Goal: Book appointment/travel/reservation

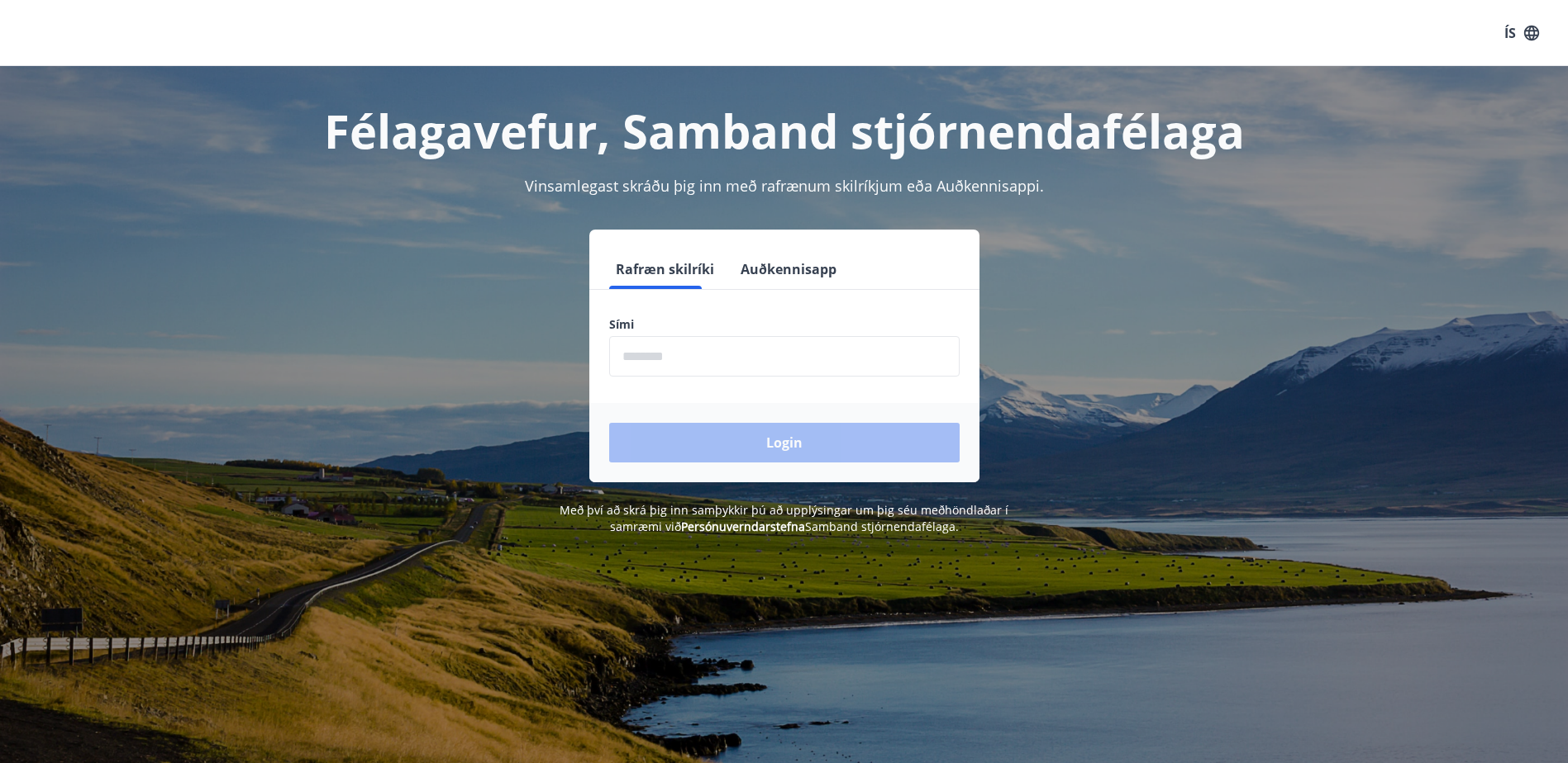
click at [738, 264] on button "Auðkennisapp" at bounding box center [789, 269] width 109 height 39
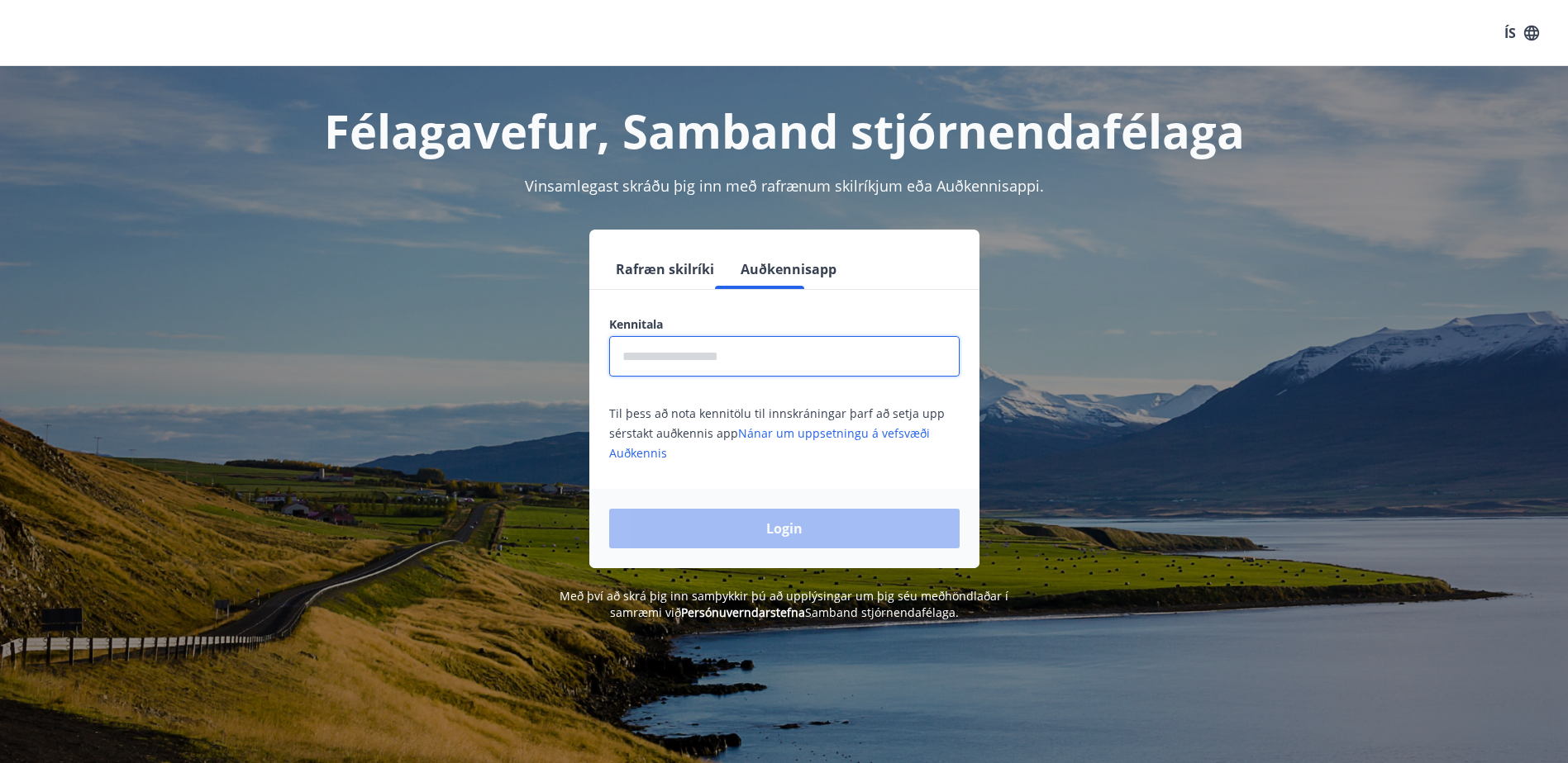
click at [738, 345] on input "text" at bounding box center [784, 356] width 351 height 40
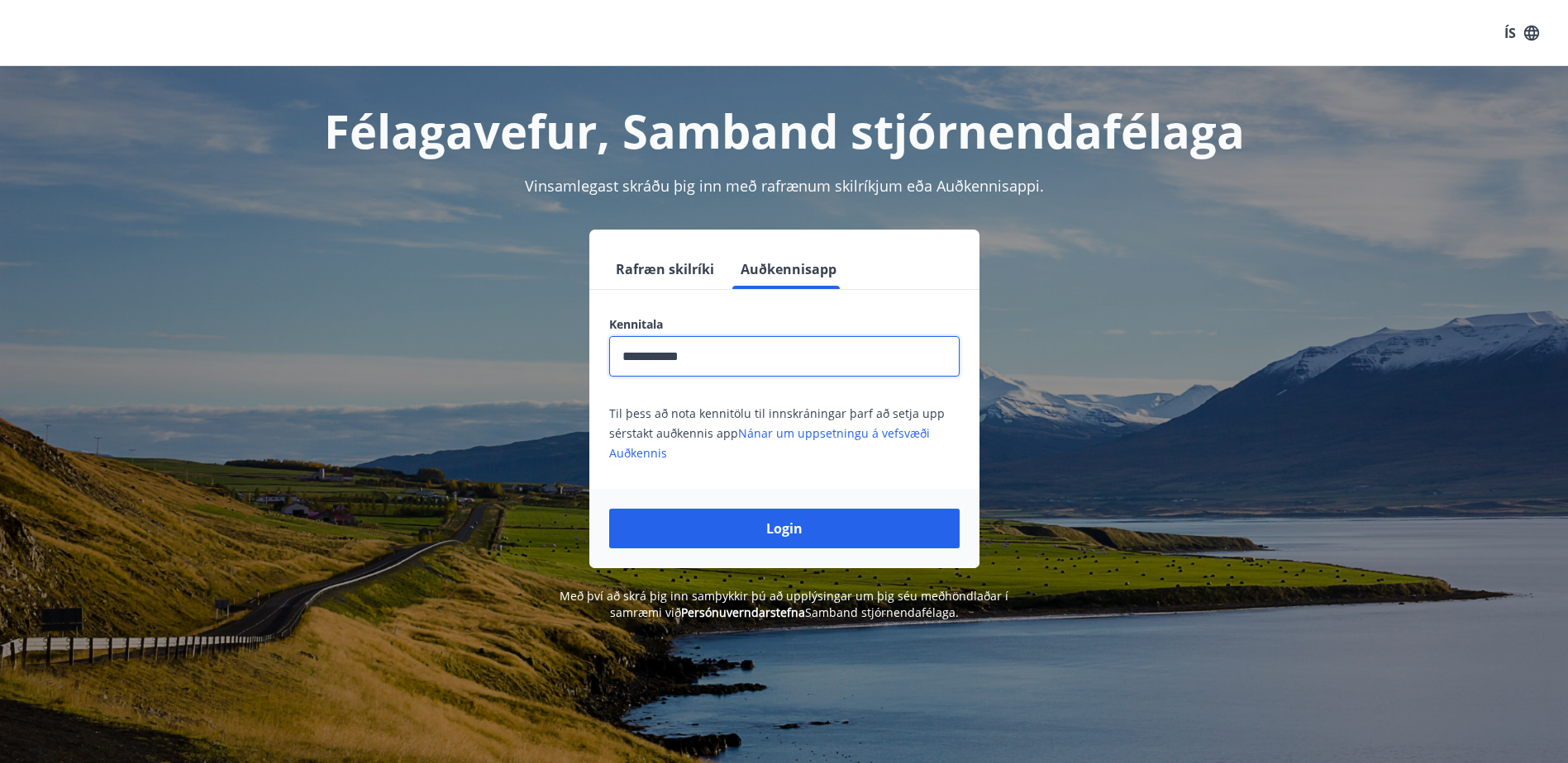
click at [609, 509] on button "Login" at bounding box center [784, 528] width 351 height 39
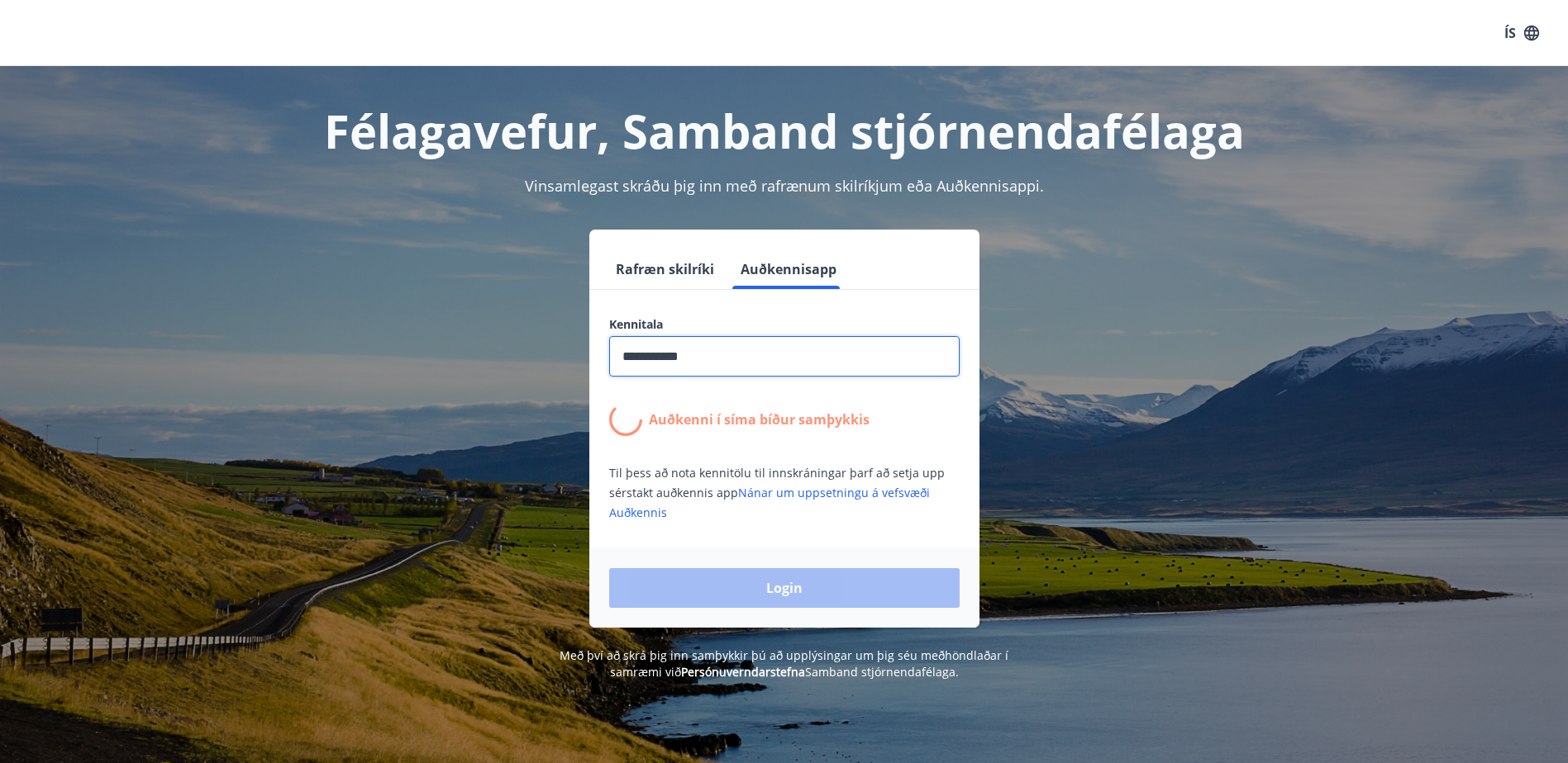
type input "**********"
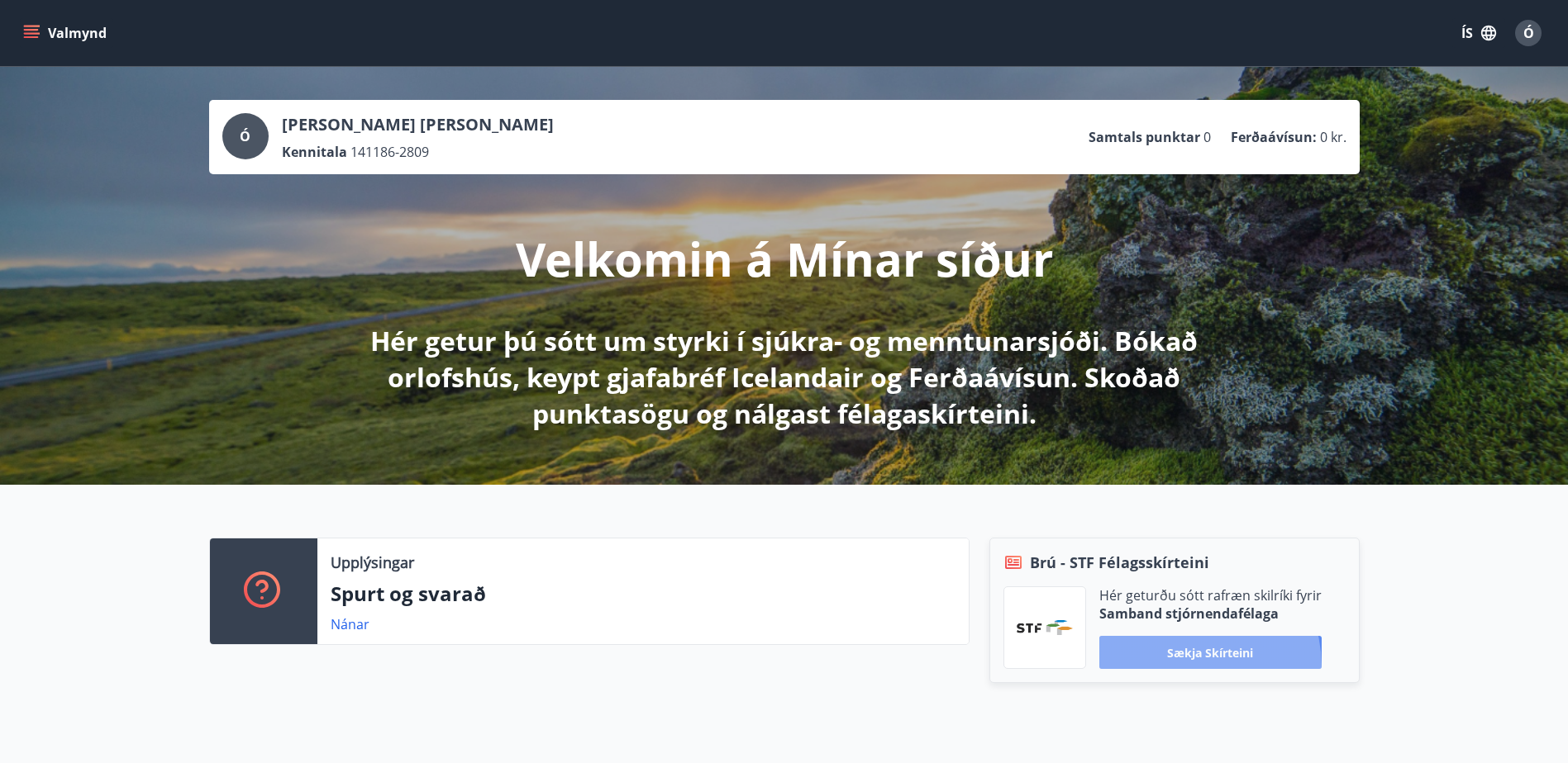
click at [1180, 667] on button "Sækja skírteini" at bounding box center [1211, 653] width 223 height 33
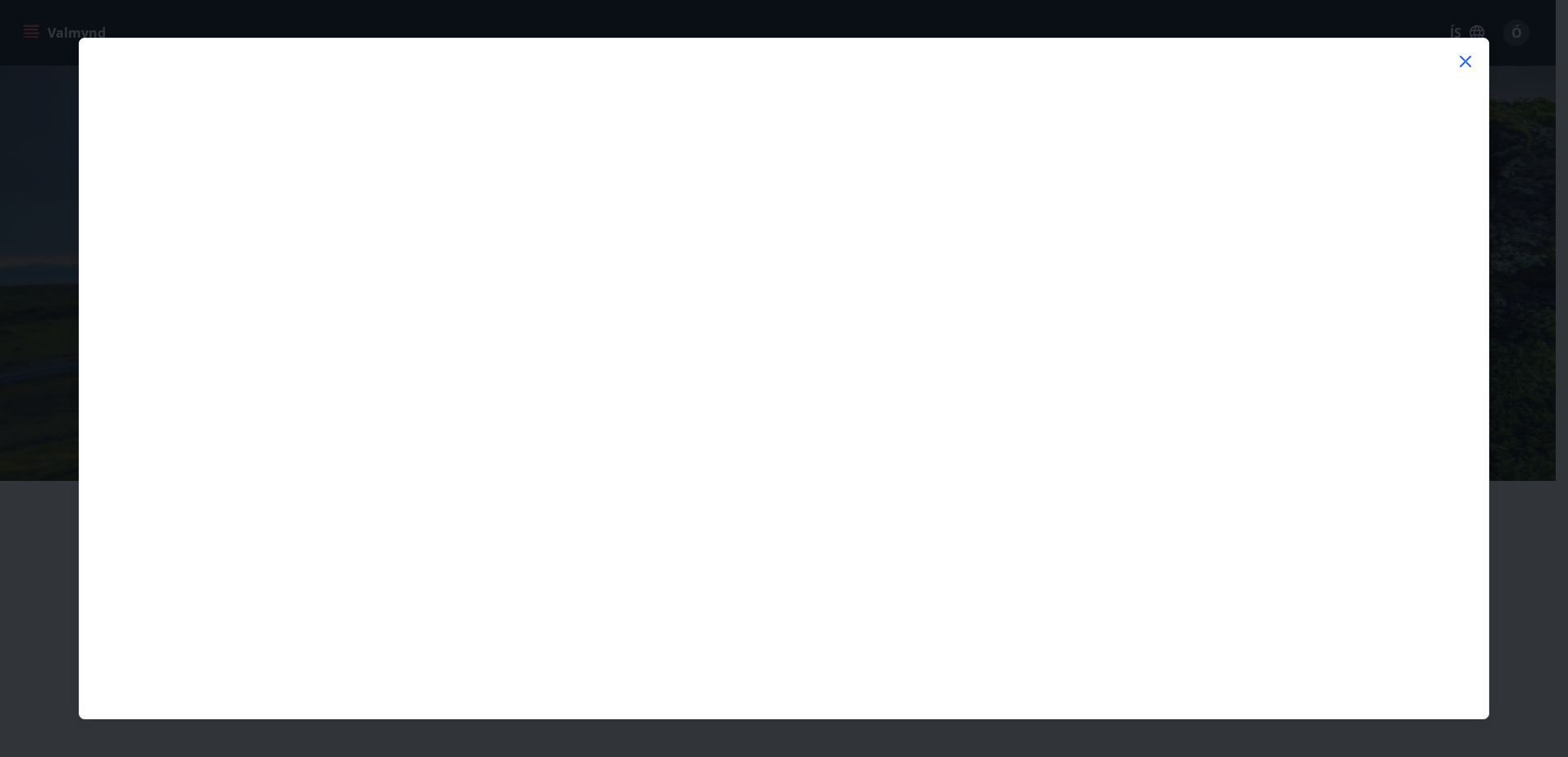
click at [1469, 57] on icon at bounding box center [1466, 61] width 20 height 20
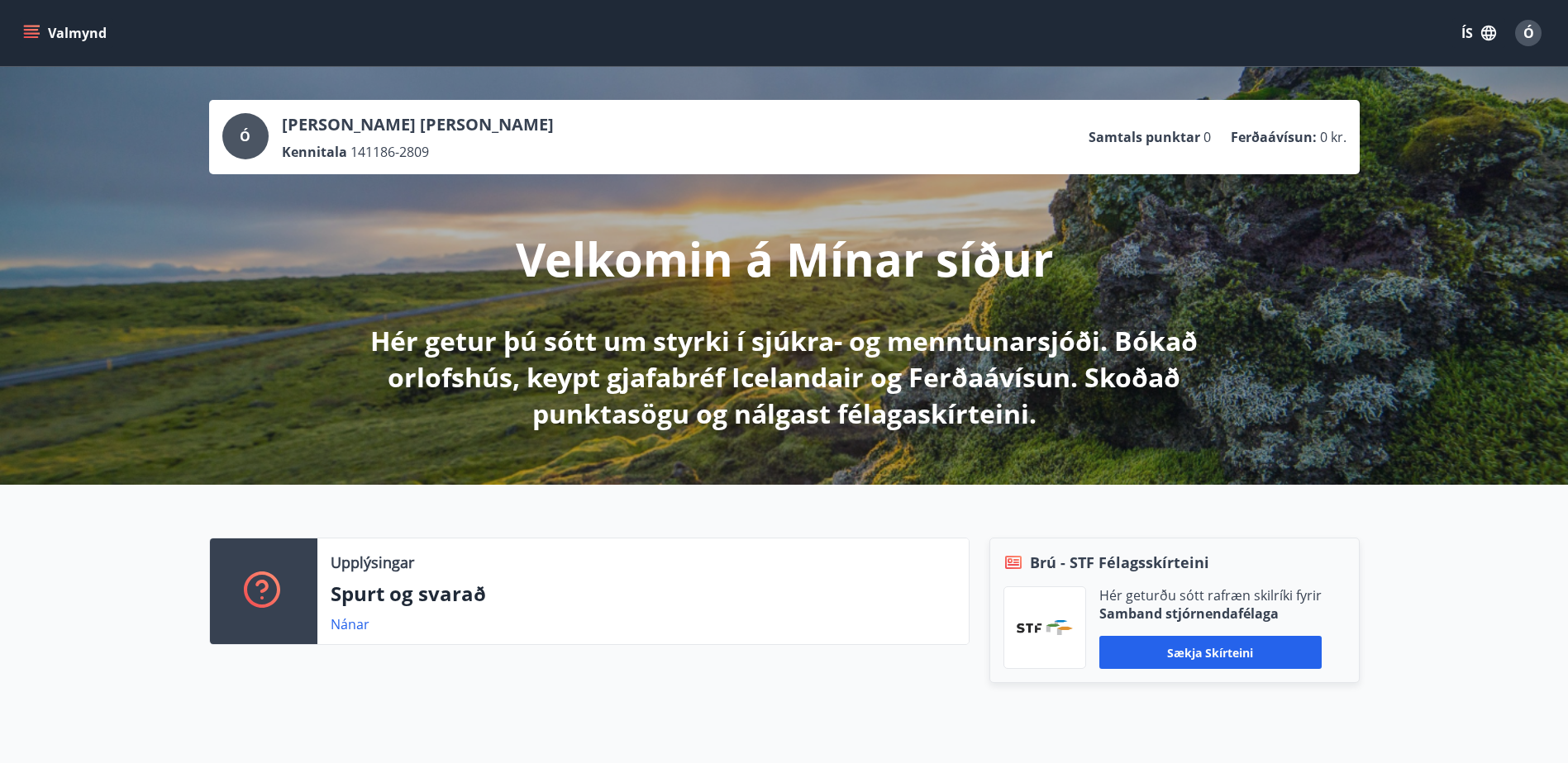
click at [36, 31] on icon "menu" at bounding box center [32, 30] width 15 height 2
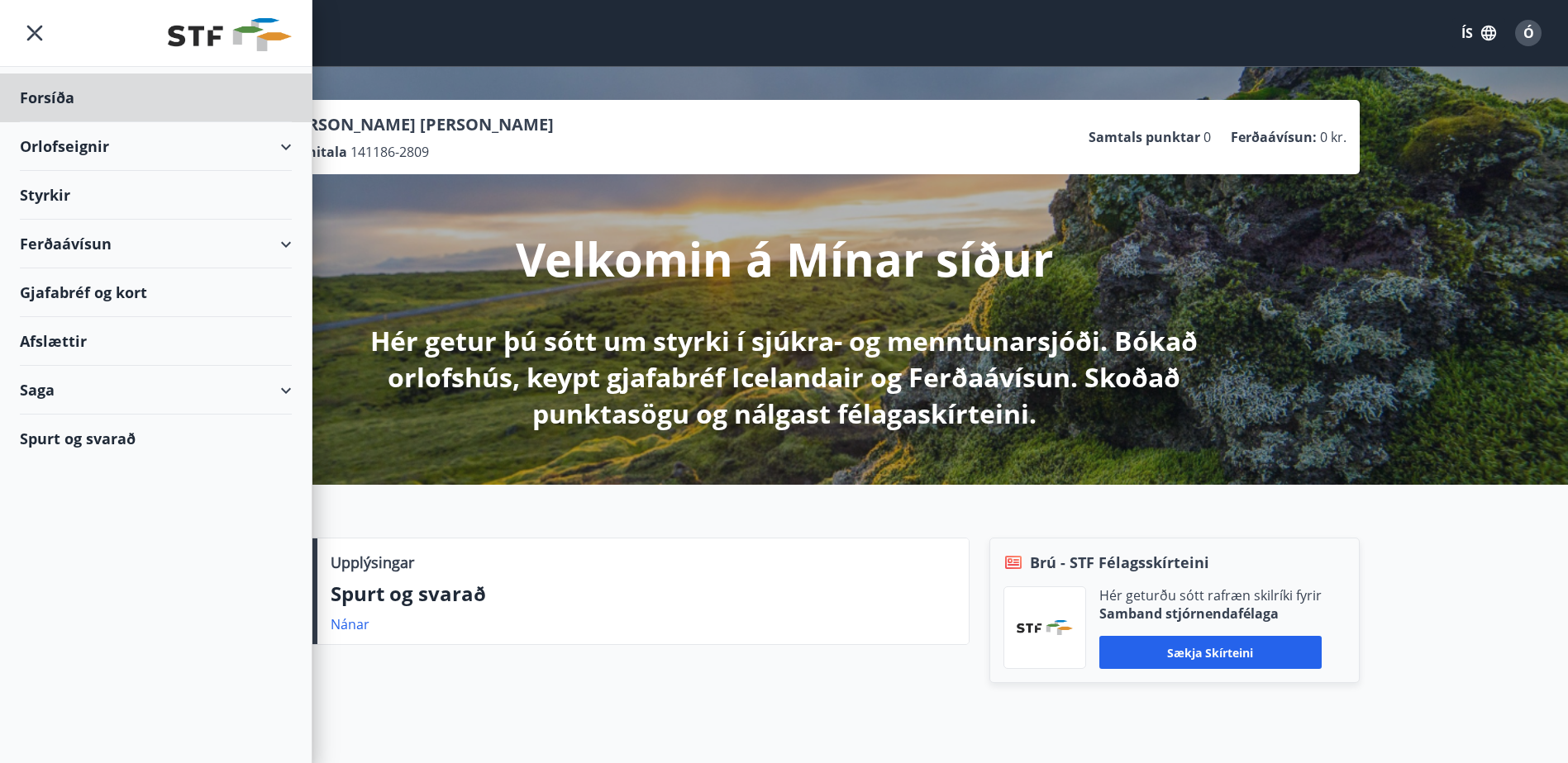
click at [198, 200] on div "Styrkir" at bounding box center [156, 195] width 272 height 49
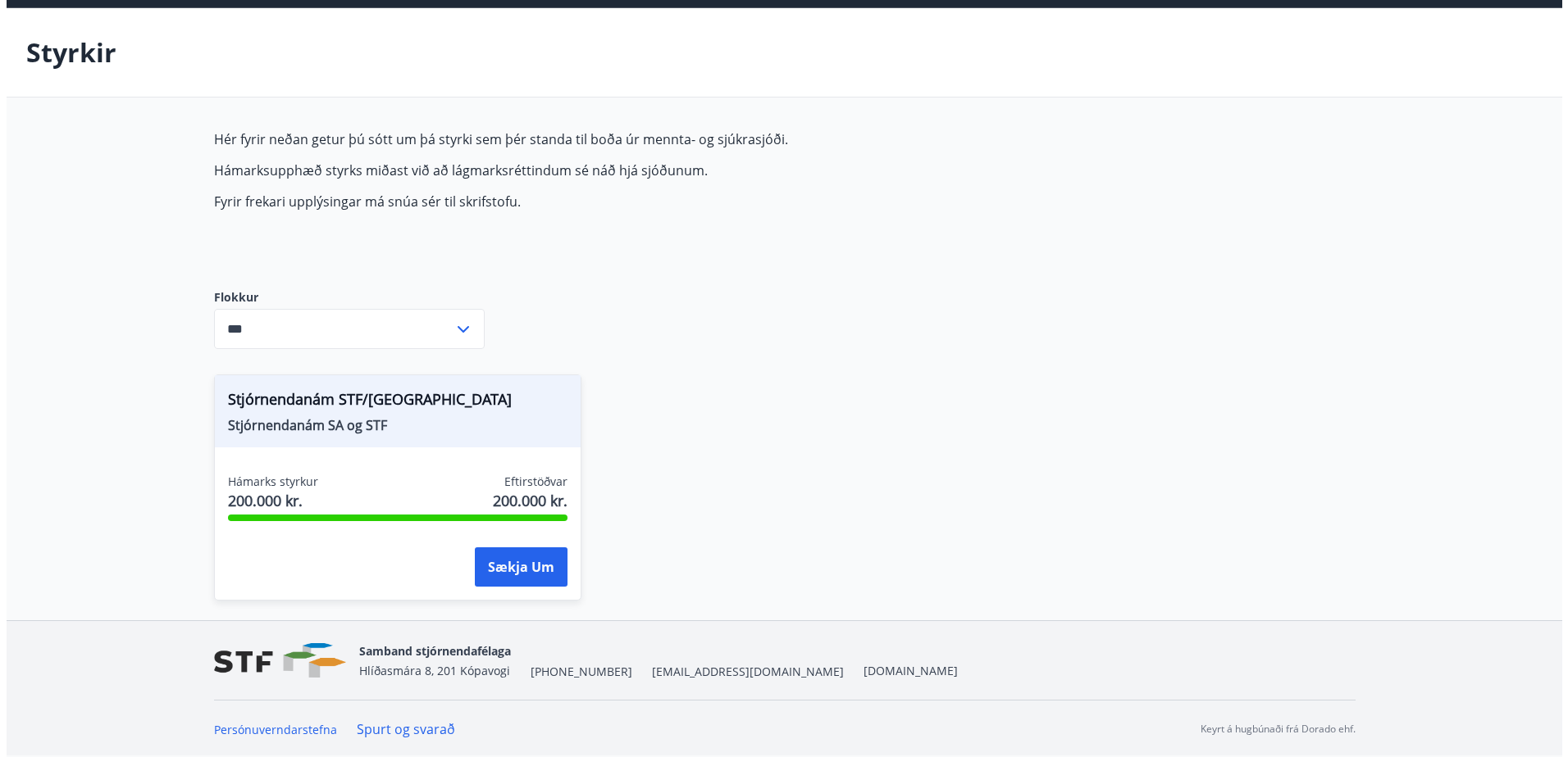
scroll to position [59, 0]
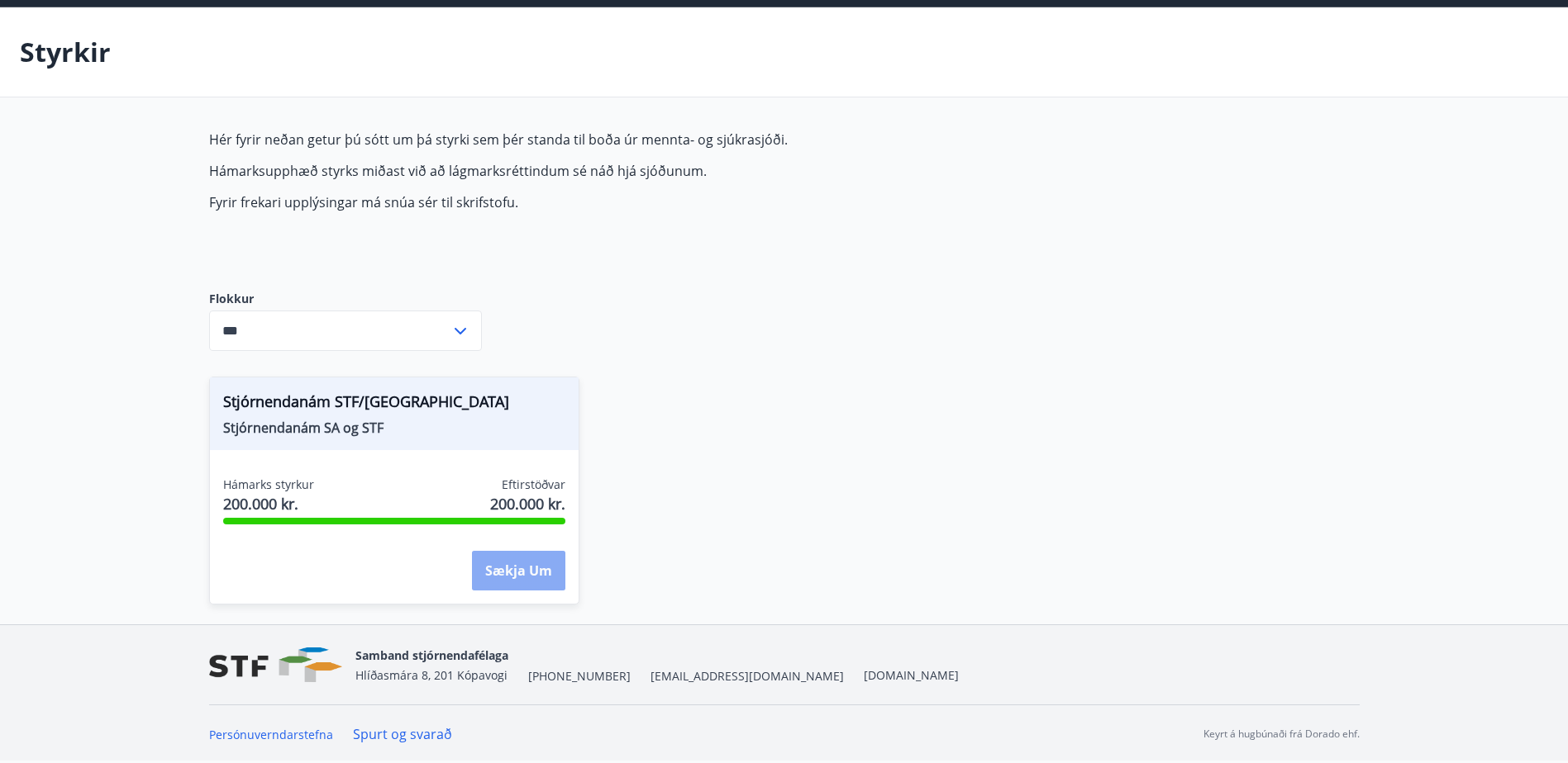
click at [527, 565] on button "Sækja um" at bounding box center [519, 571] width 94 height 39
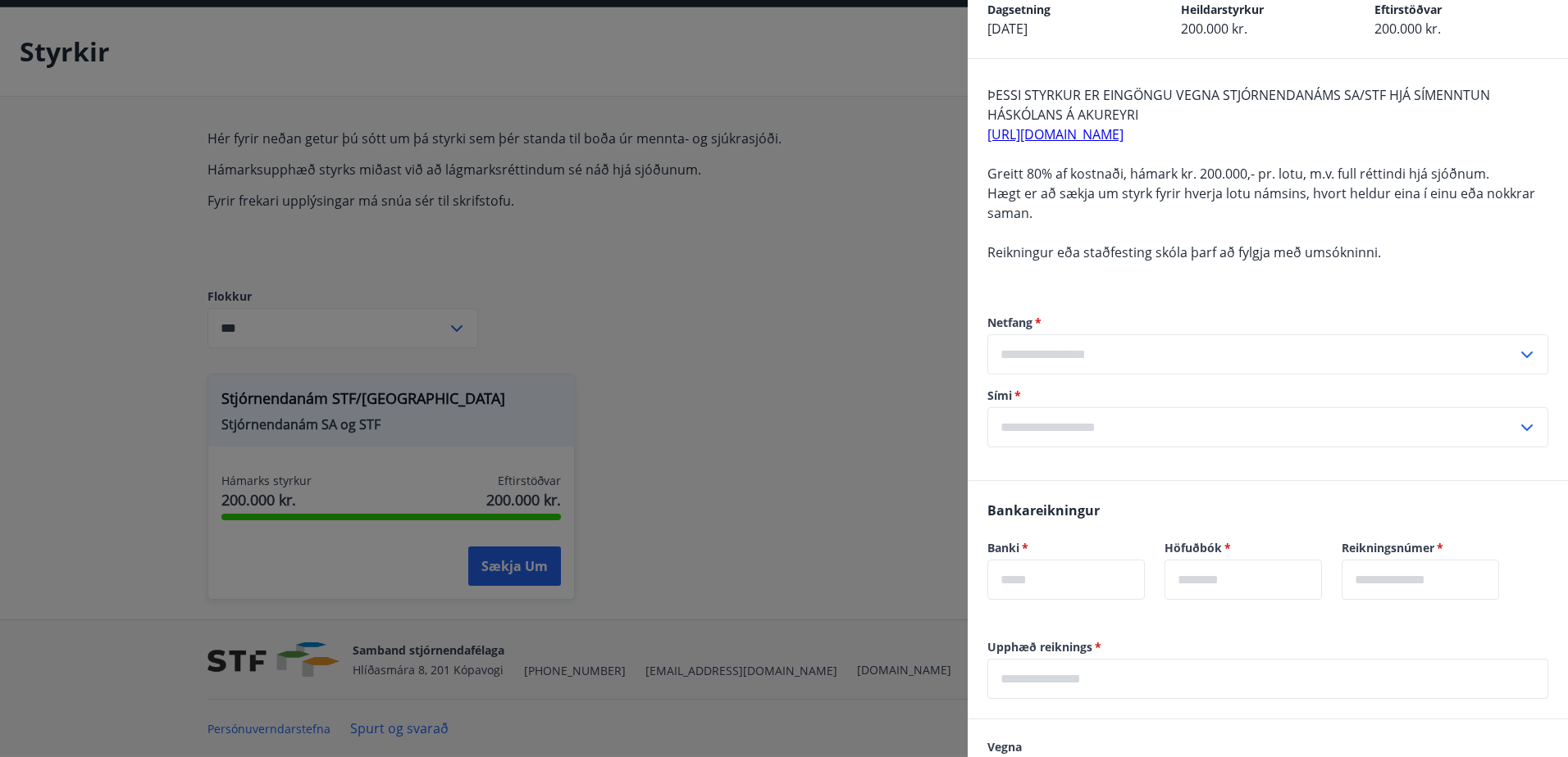
scroll to position [31, 0]
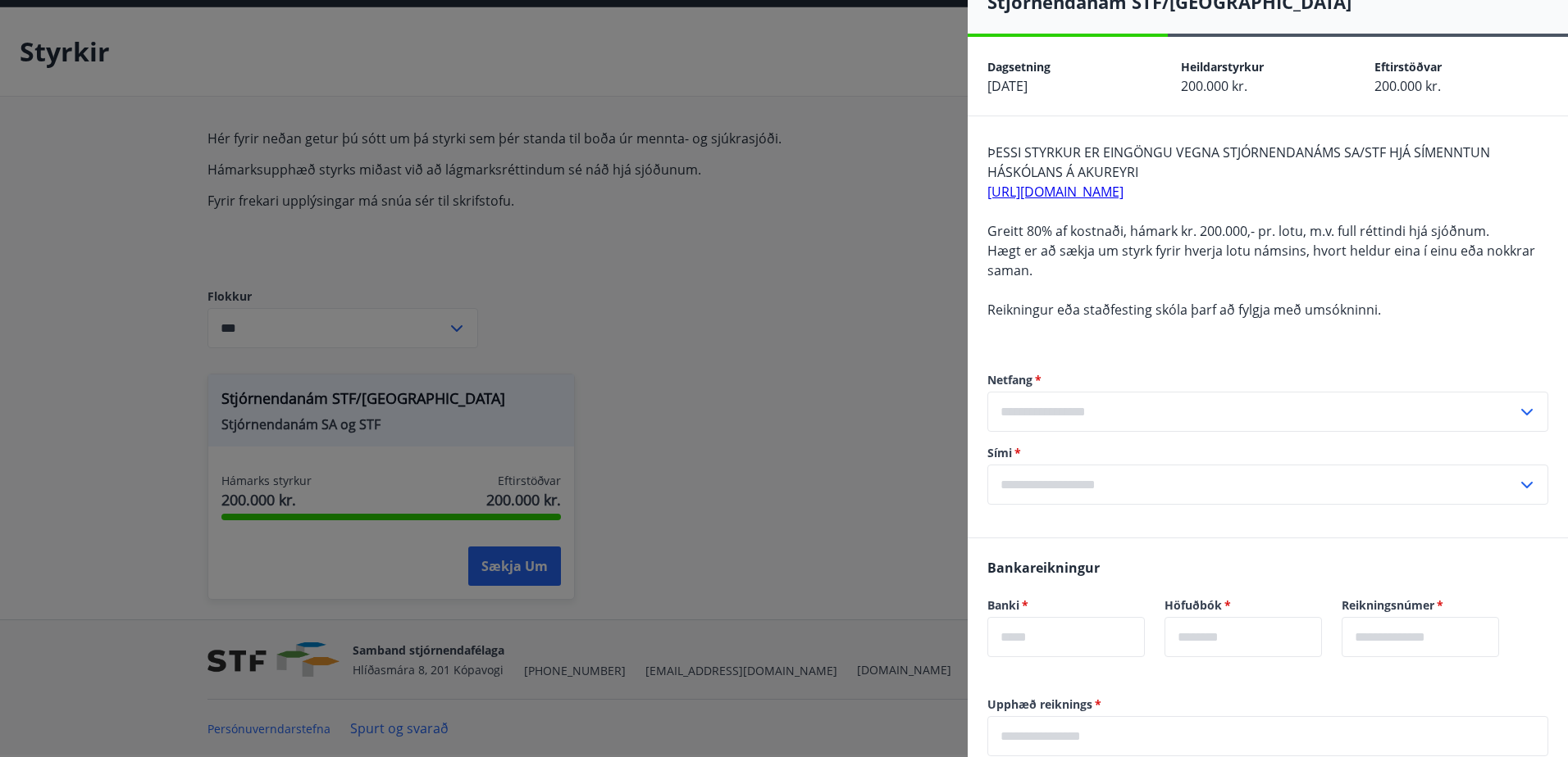
click at [605, 305] on div at bounding box center [784, 378] width 1568 height 757
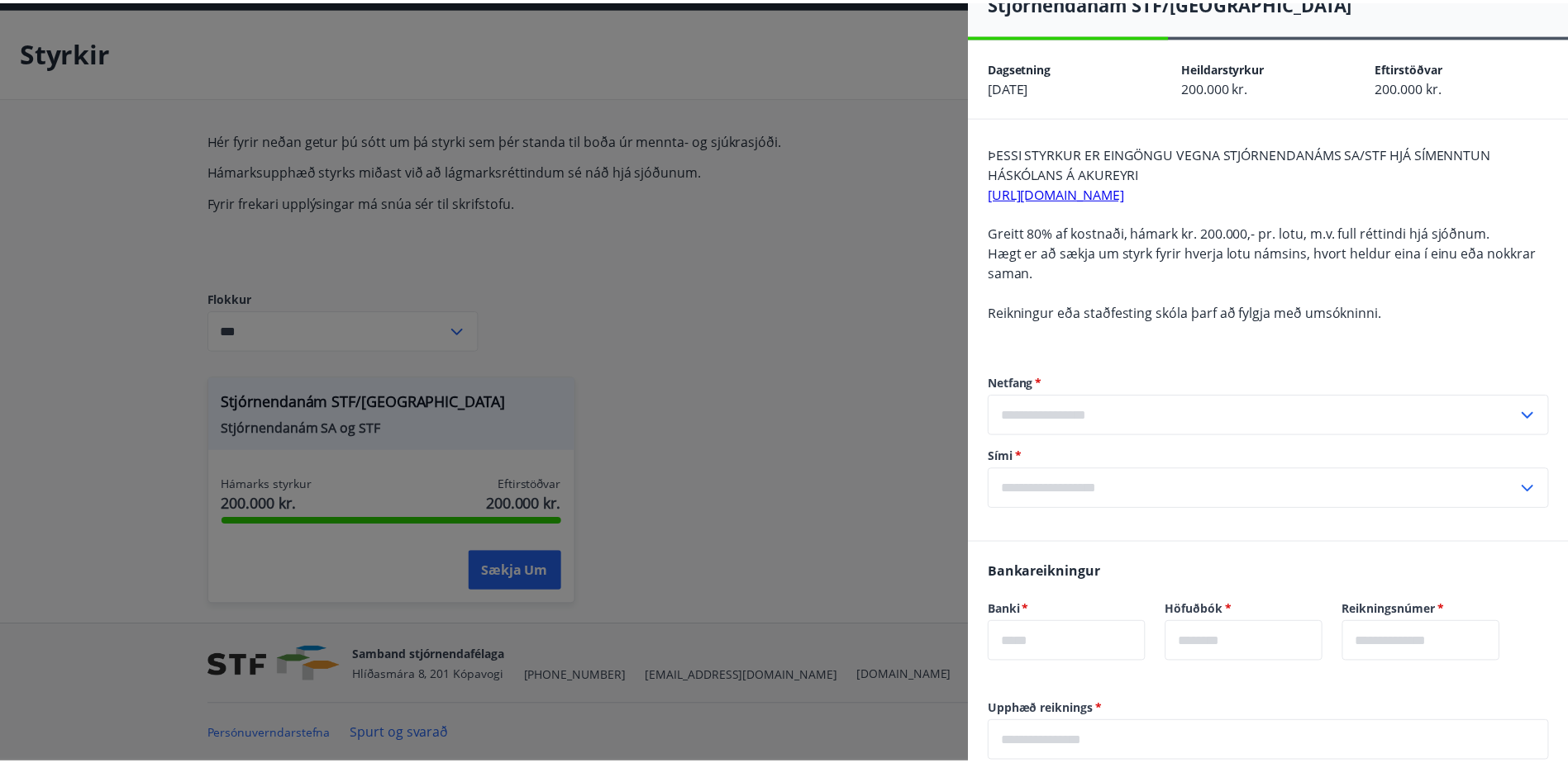
scroll to position [0, 0]
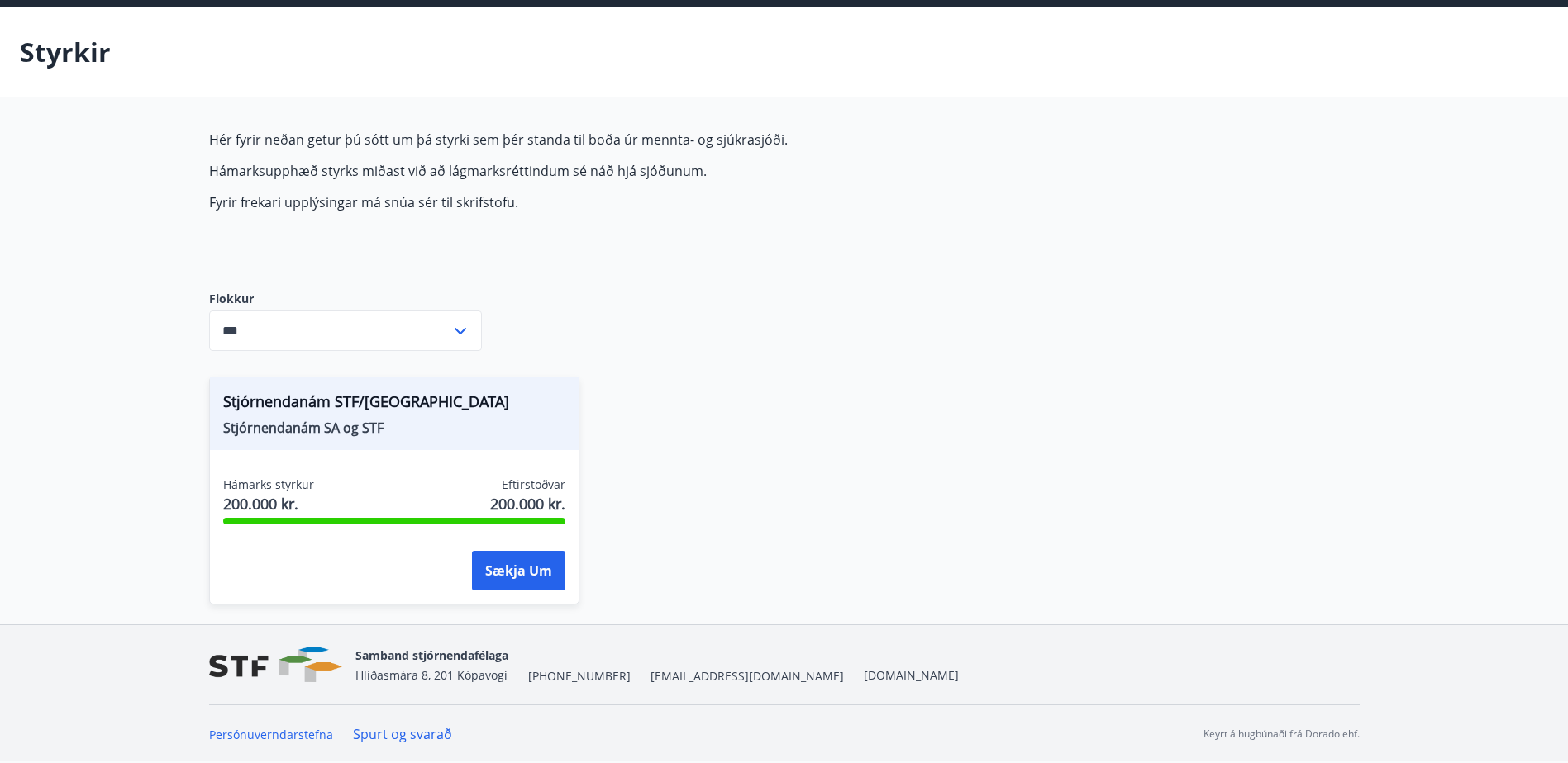
click at [337, 327] on input "***" at bounding box center [330, 330] width 241 height 40
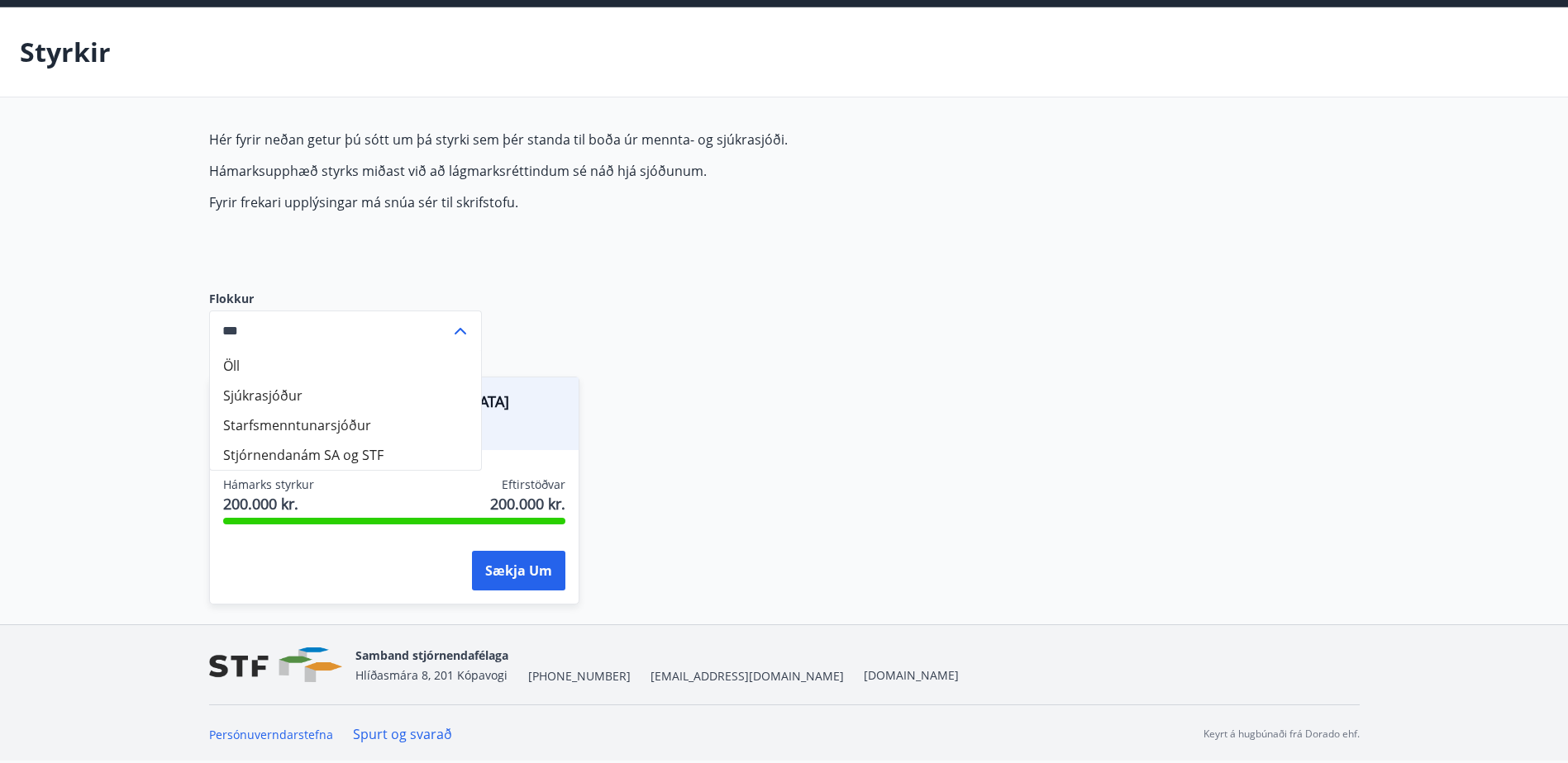
click at [401, 431] on li "Starfsmenntunarsjóður" at bounding box center [346, 426] width 271 height 30
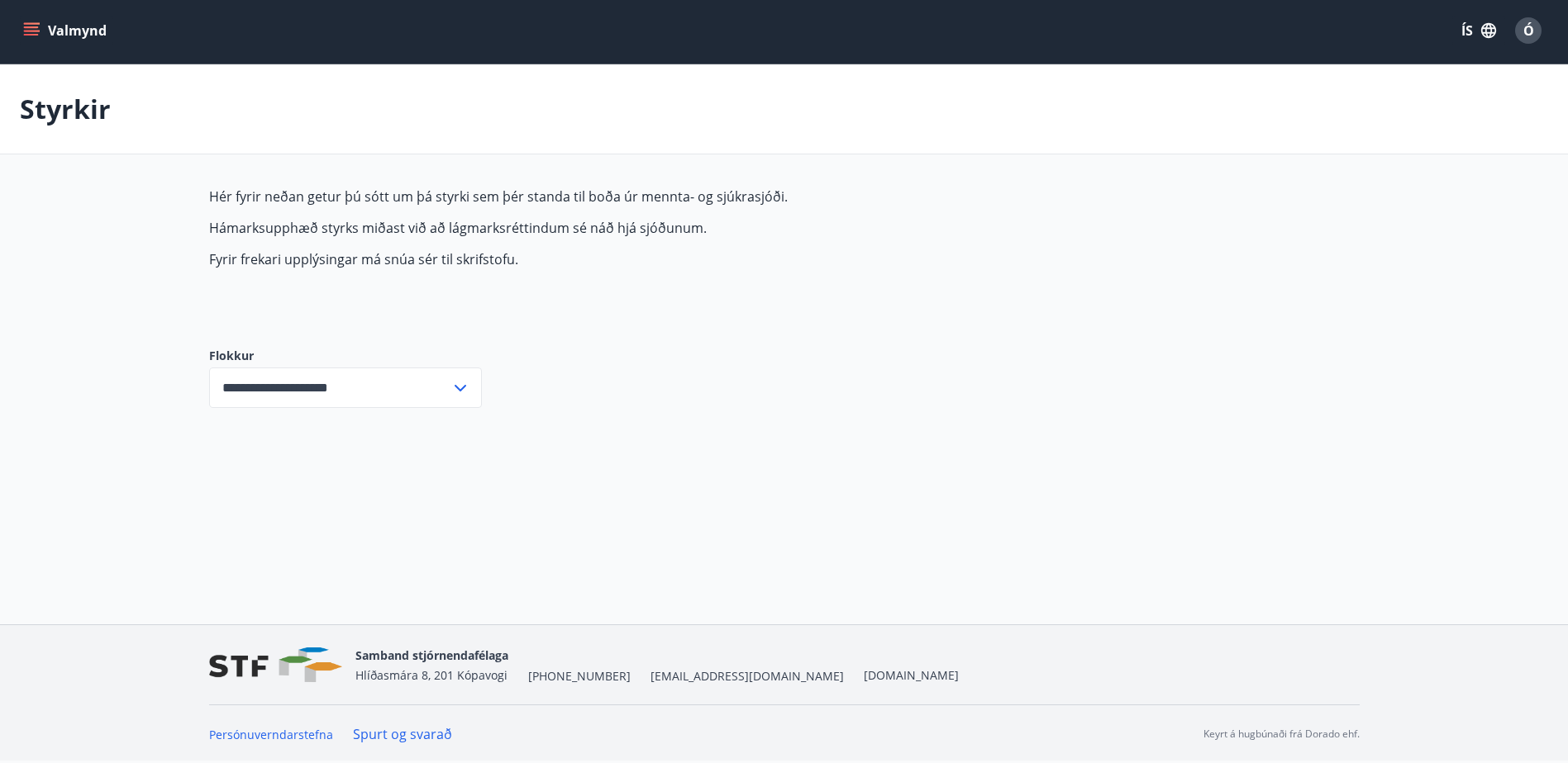
scroll to position [3, 0]
click at [418, 385] on input "**********" at bounding box center [330, 387] width 241 height 40
click at [268, 433] on li "Öll" at bounding box center [346, 423] width 271 height 30
type input "***"
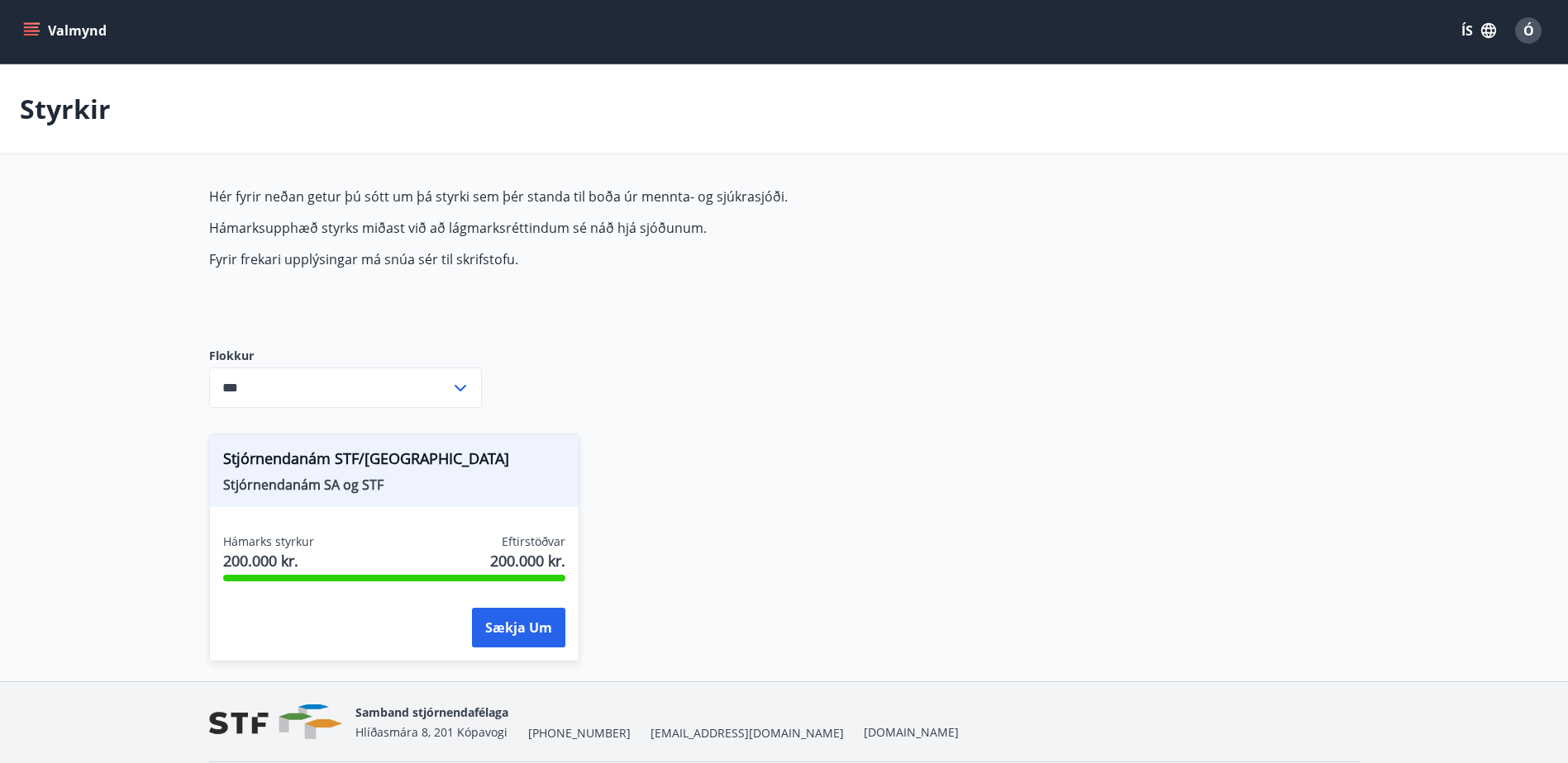
click at [286, 294] on div "Hér fyrir neðan getur þú sótt um þá styrki sem þér standa til boða úr mennta- o…" at bounding box center [599, 254] width 780 height 134
click at [29, 30] on icon "menu" at bounding box center [32, 31] width 17 height 17
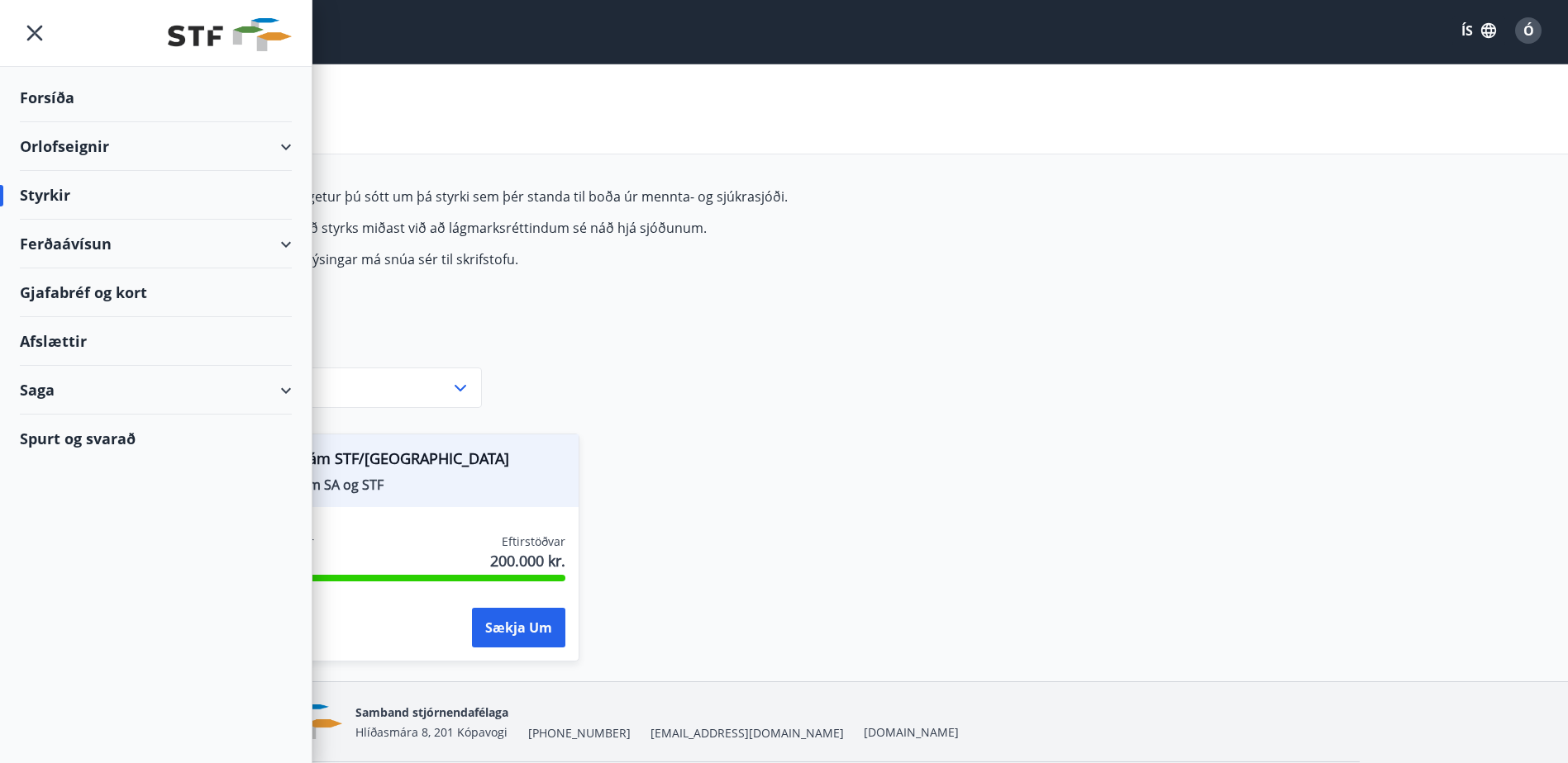
click at [103, 288] on div "Gjafabréf og kort" at bounding box center [156, 293] width 272 height 49
click at [168, 242] on div "Ferðaávísun" at bounding box center [156, 244] width 272 height 49
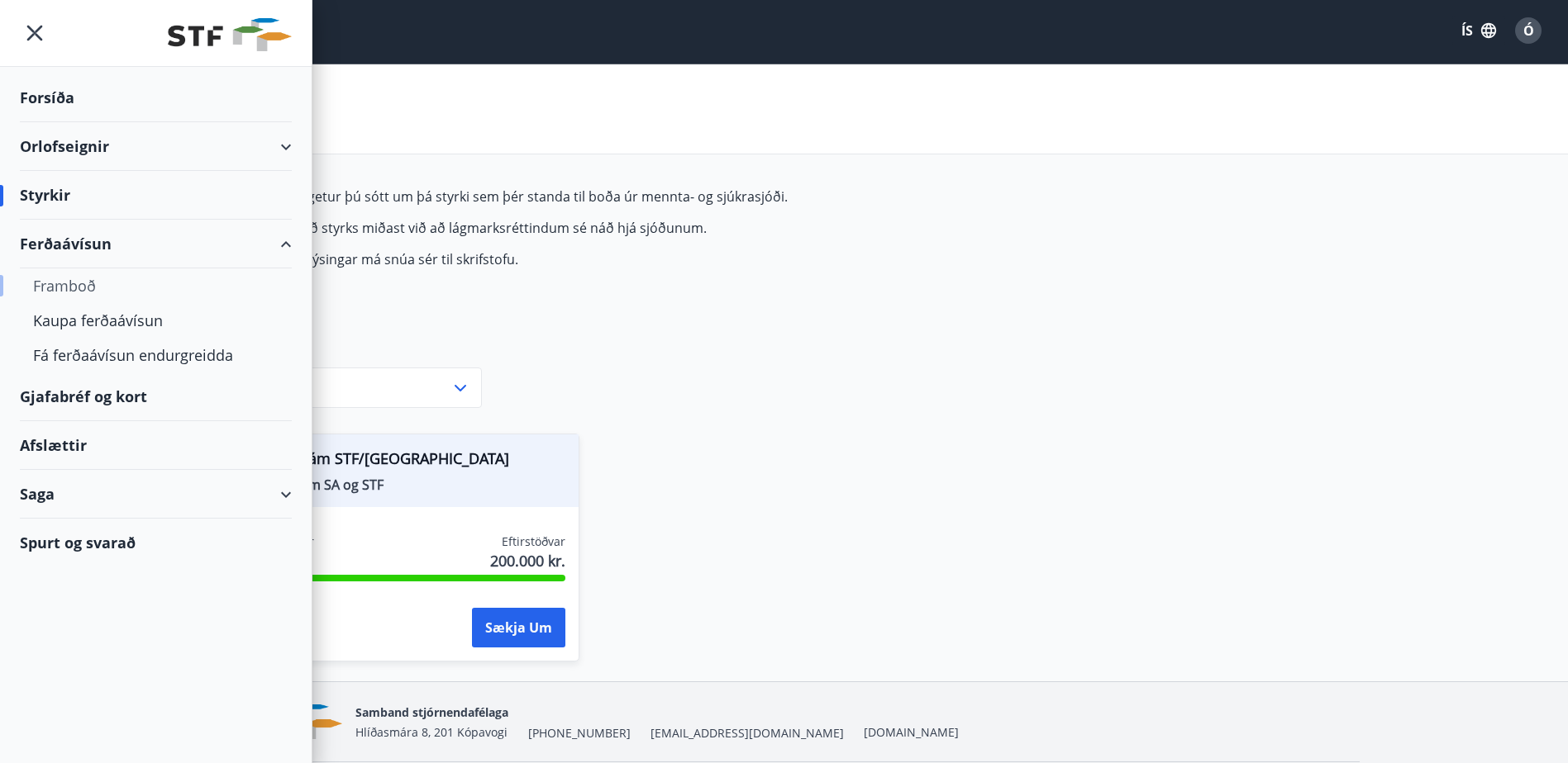
click at [74, 285] on div "Framboð" at bounding box center [156, 285] width 245 height 34
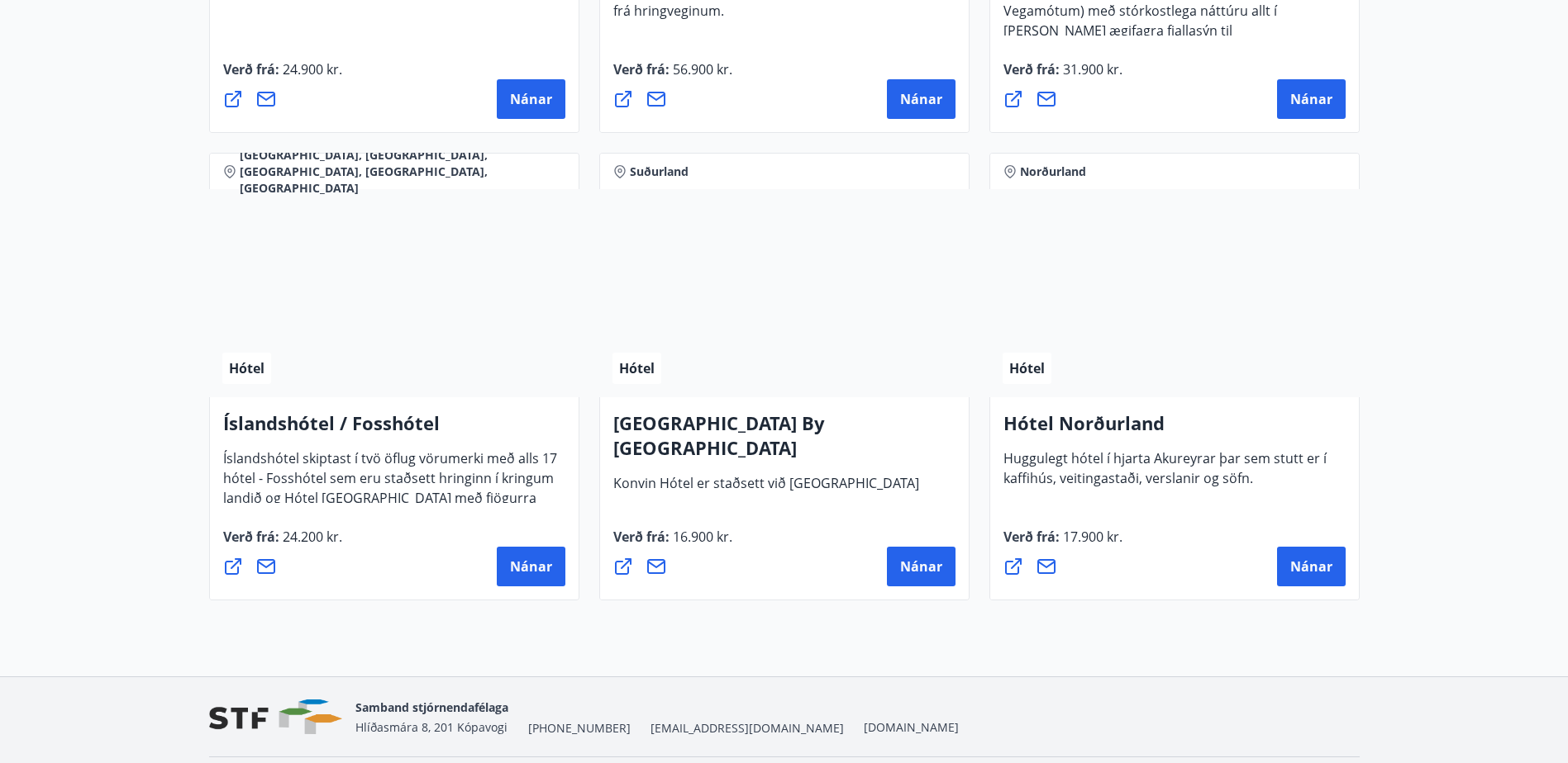
scroll to position [3959, 0]
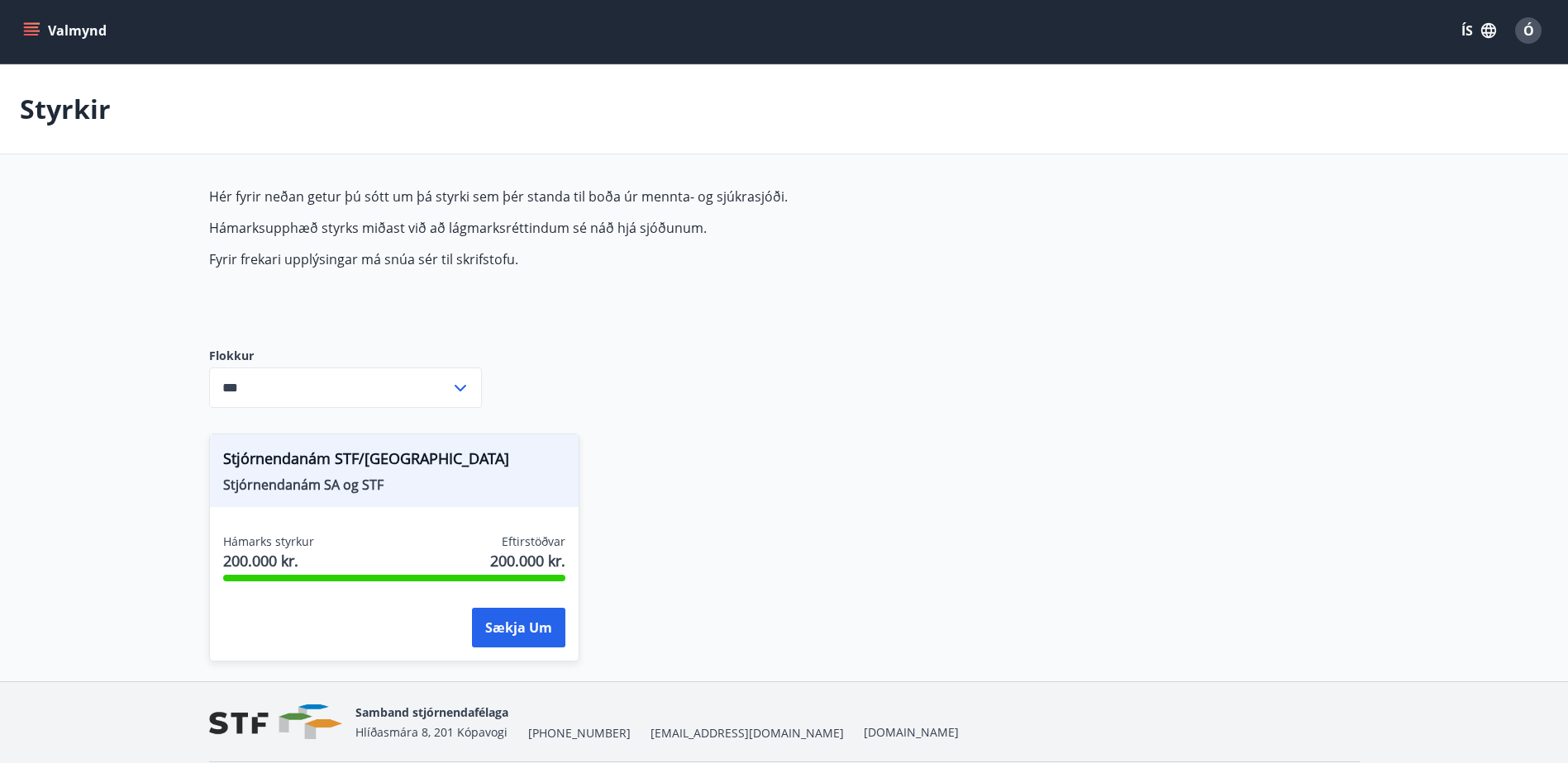
type input "***"
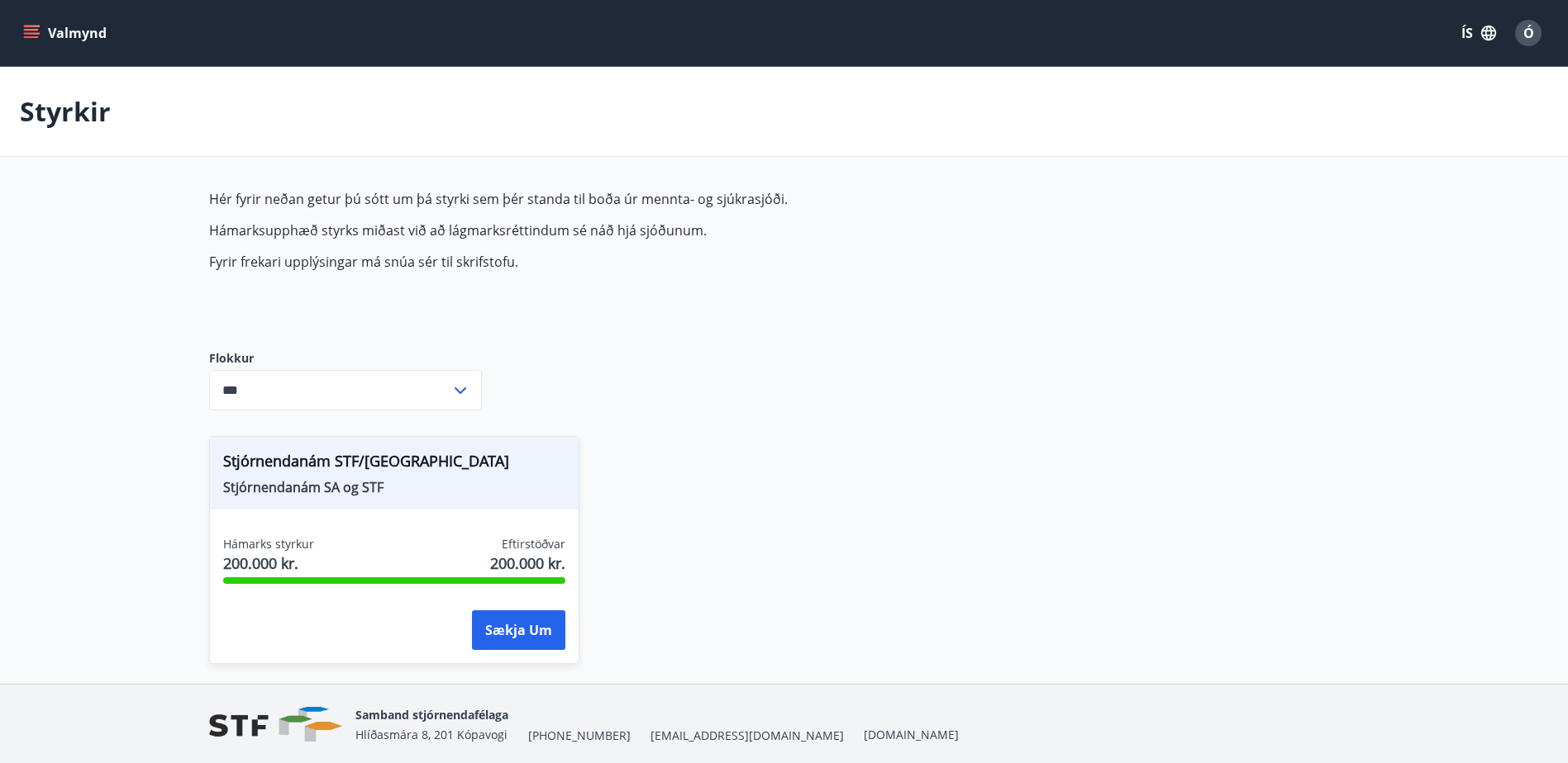
click at [28, 21] on button "Valmynd" at bounding box center [67, 33] width 94 height 30
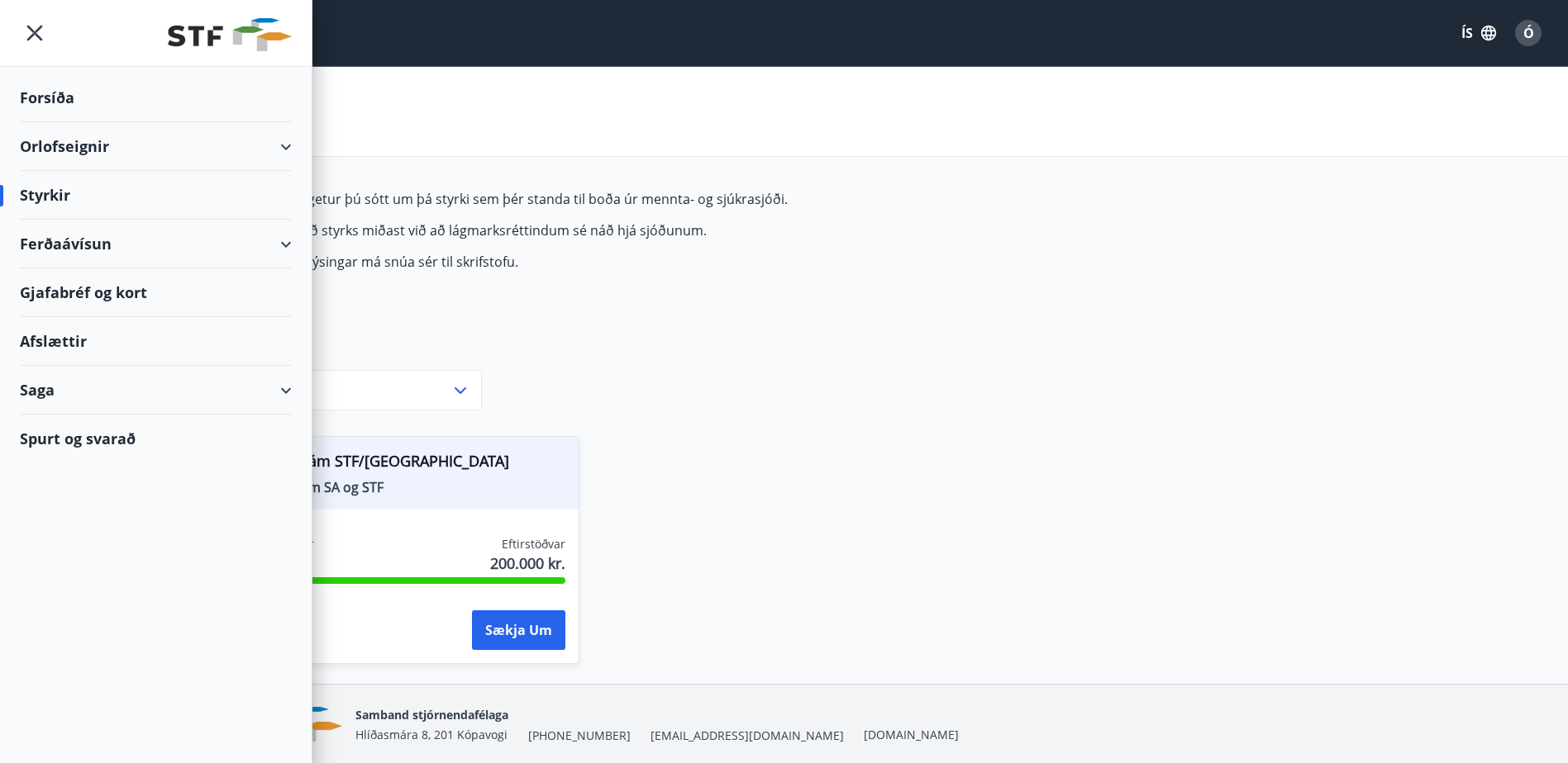
click at [165, 141] on div "Orlofseignir" at bounding box center [156, 146] width 272 height 49
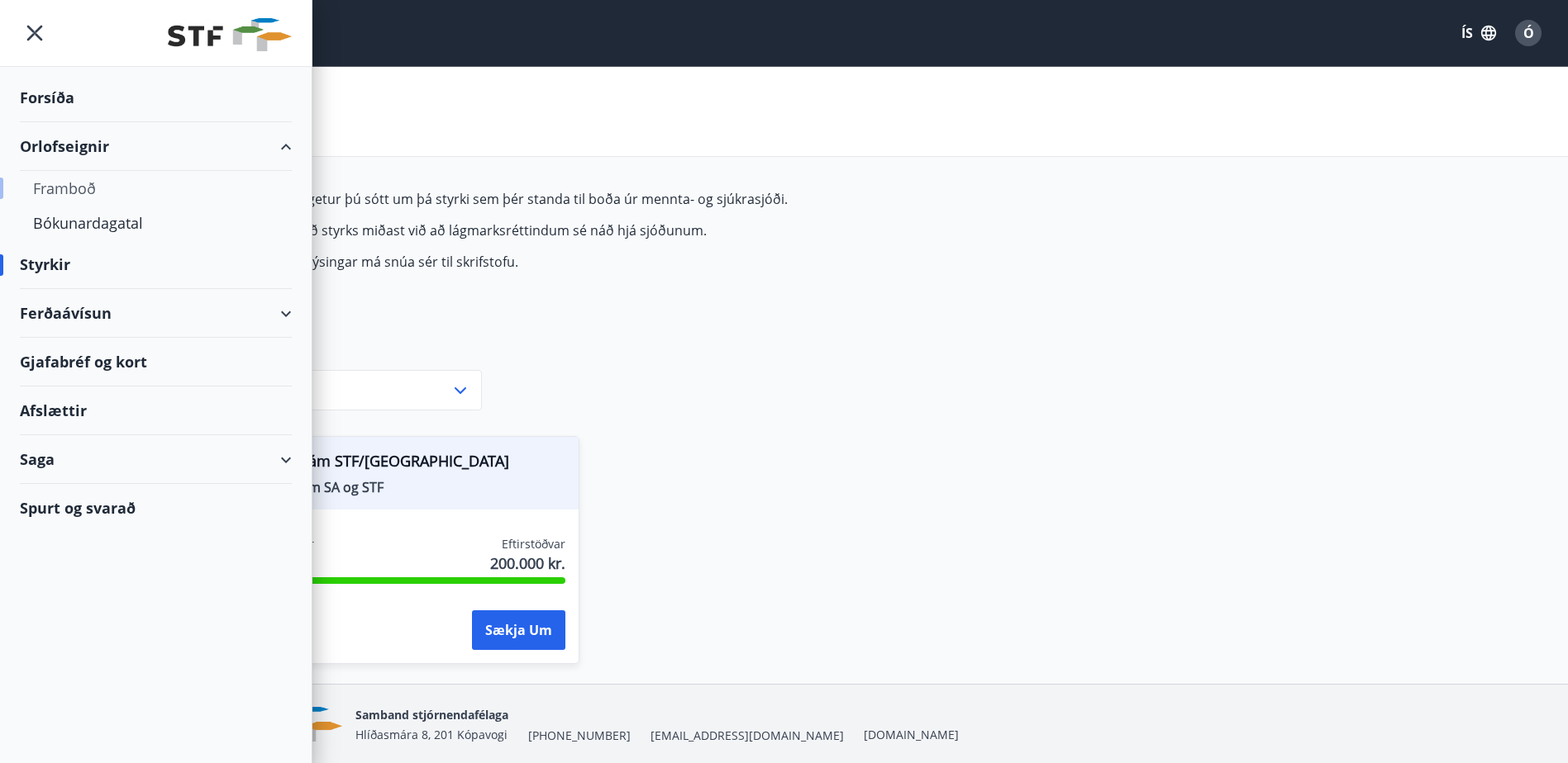
click at [90, 190] on div "Framboð" at bounding box center [156, 187] width 245 height 34
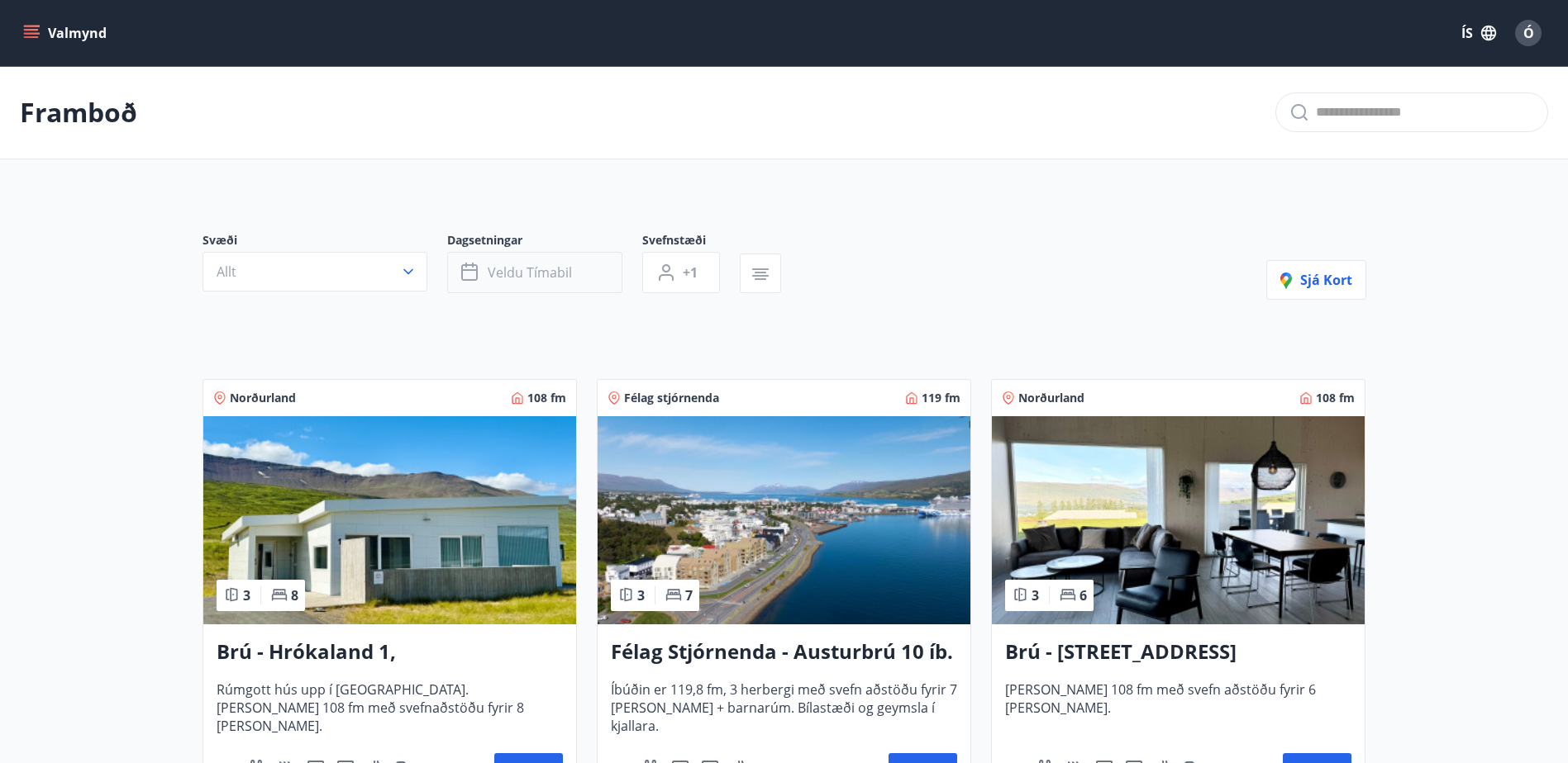
click at [522, 257] on button "Veldu tímabil" at bounding box center [534, 272] width 175 height 41
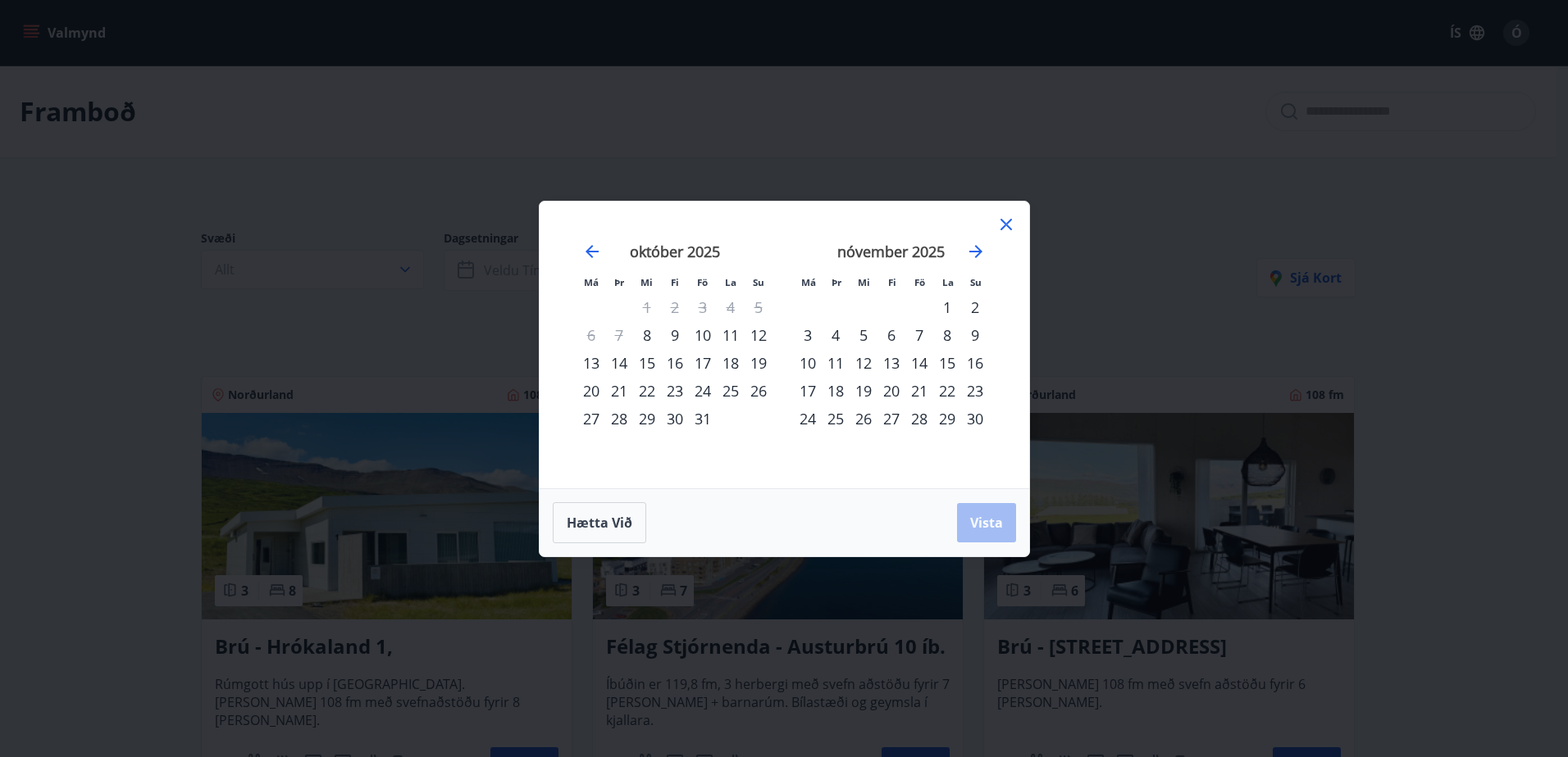
click at [842, 100] on div "Má Þr Mi Fi Fö La Su Má Þr Mi Fi Fö La Su september 2025 1 2 3 4 5 6 7 8 9 10 1…" at bounding box center [784, 378] width 1568 height 757
click at [1008, 224] on icon at bounding box center [1007, 225] width 20 height 20
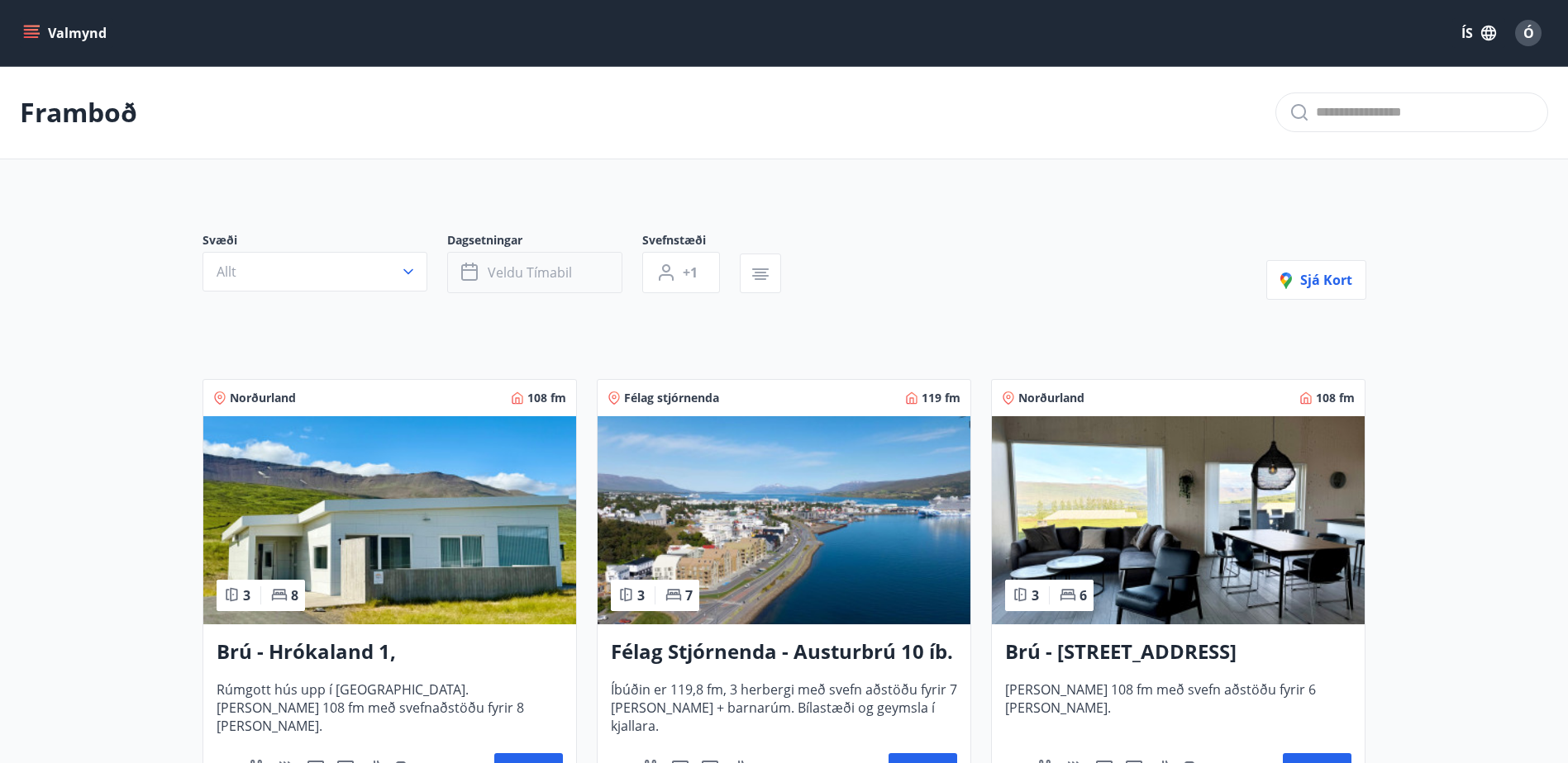
click at [537, 274] on span "Veldu tímabil" at bounding box center [530, 273] width 85 height 18
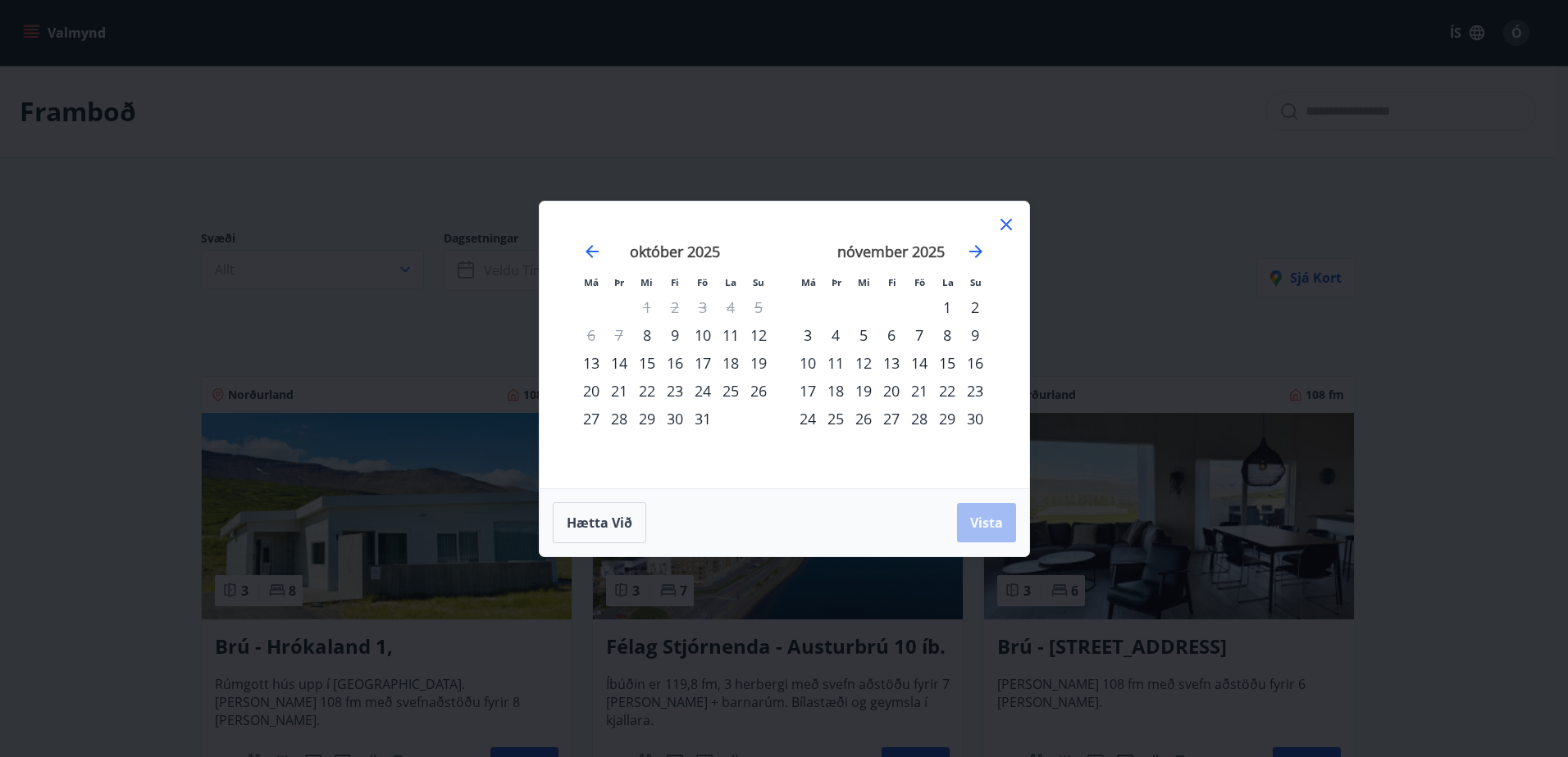
click at [921, 361] on div "14" at bounding box center [919, 364] width 28 height 28
click at [970, 359] on div "16" at bounding box center [975, 364] width 28 height 28
click at [981, 520] on span "Vista" at bounding box center [987, 523] width 33 height 18
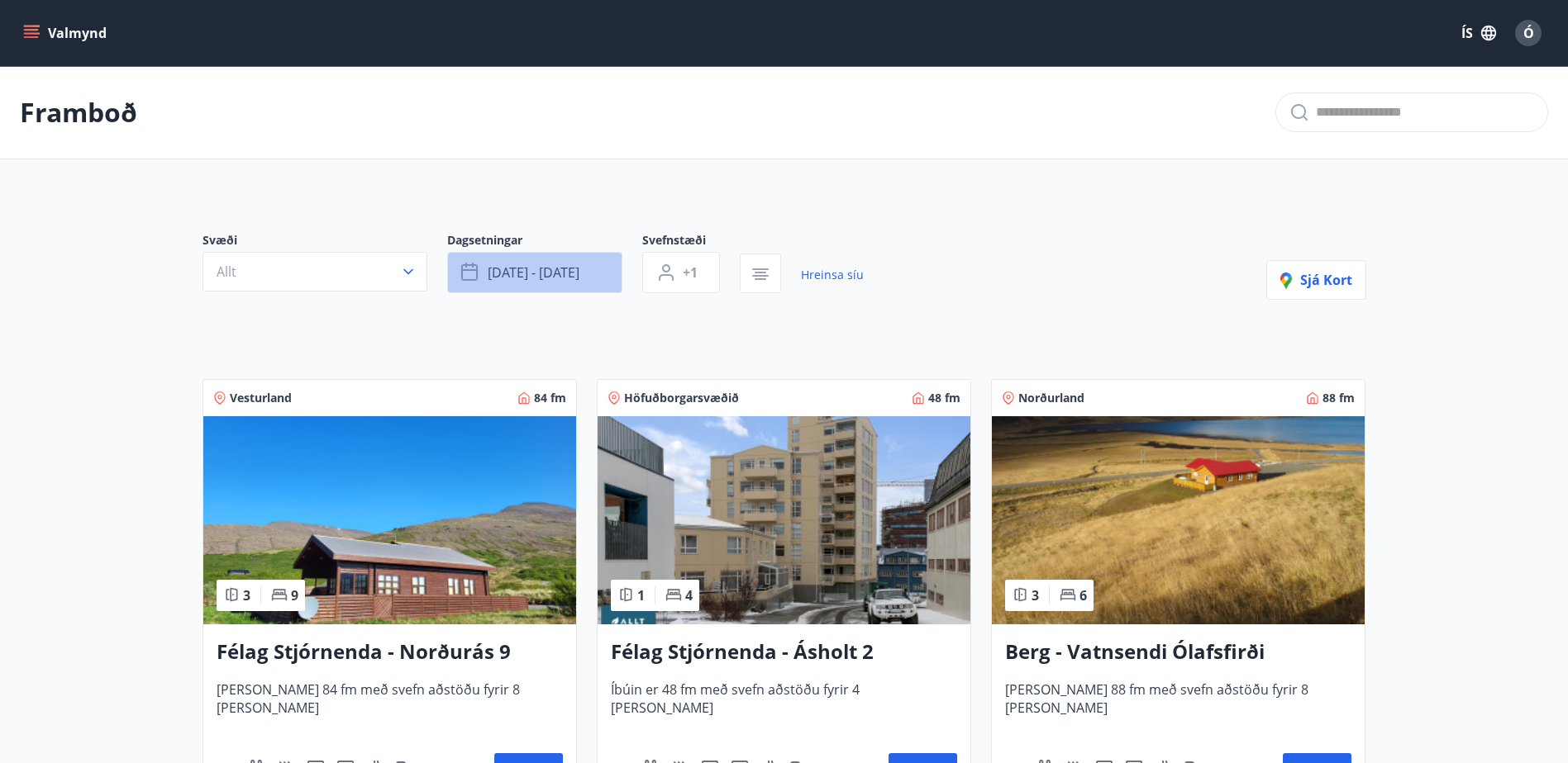
click at [563, 274] on span "nóv 14 - nóv 16" at bounding box center [534, 273] width 92 height 18
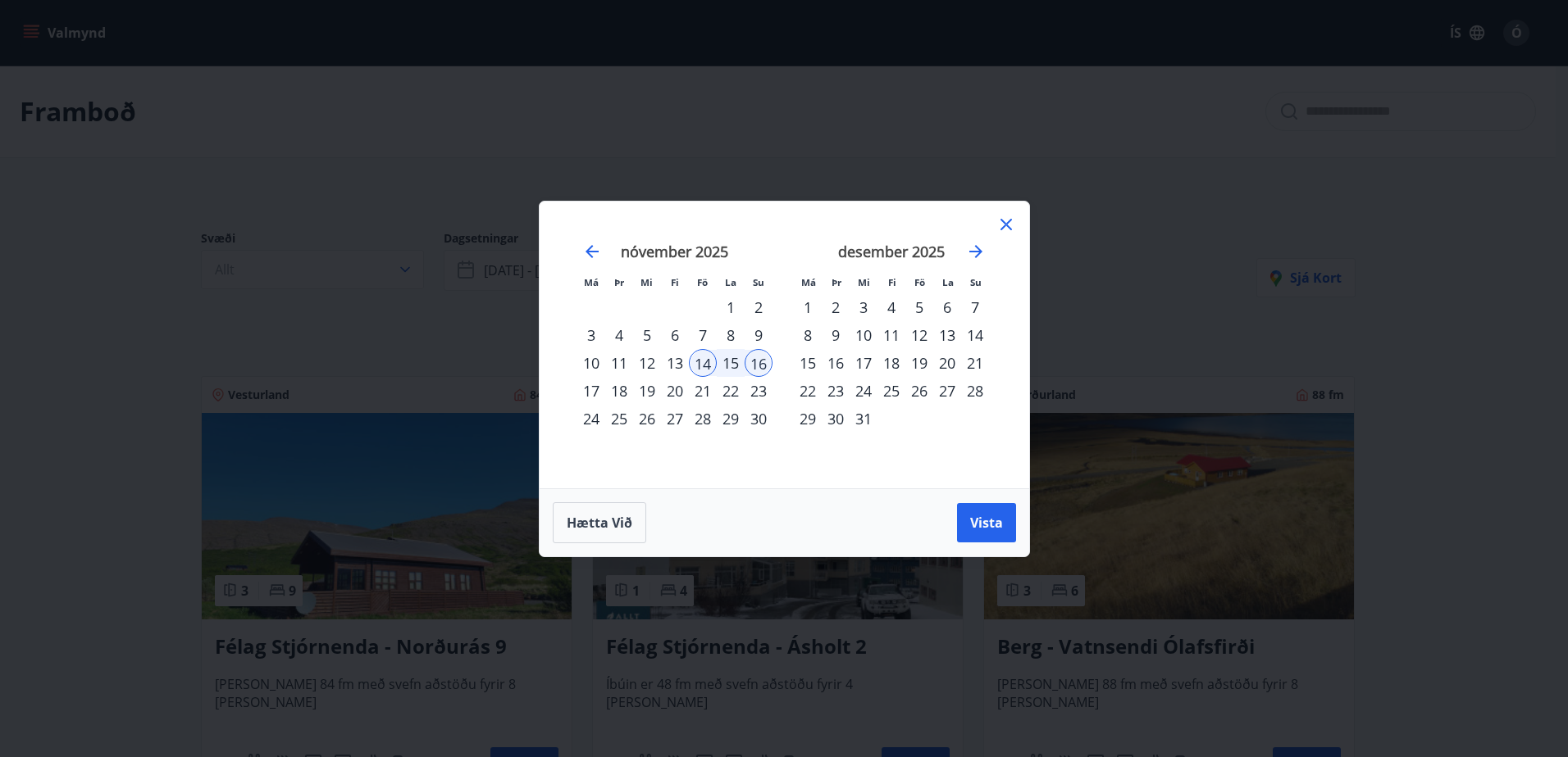
click at [50, 342] on div "Má Þr Mi Fi Fö La Su Má Þr Mi Fi Fö La Su október 2025 1 2 3 4 5 6 7 8 9 10 11 …" at bounding box center [784, 378] width 1568 height 757
click at [325, 310] on div "Má Þr Mi Fi Fö La Su Má Þr Mi Fi Fö La Su október 2025 1 2 3 4 5 6 7 8 9 10 11 …" at bounding box center [784, 378] width 1568 height 757
click at [1006, 227] on icon at bounding box center [1007, 225] width 20 height 20
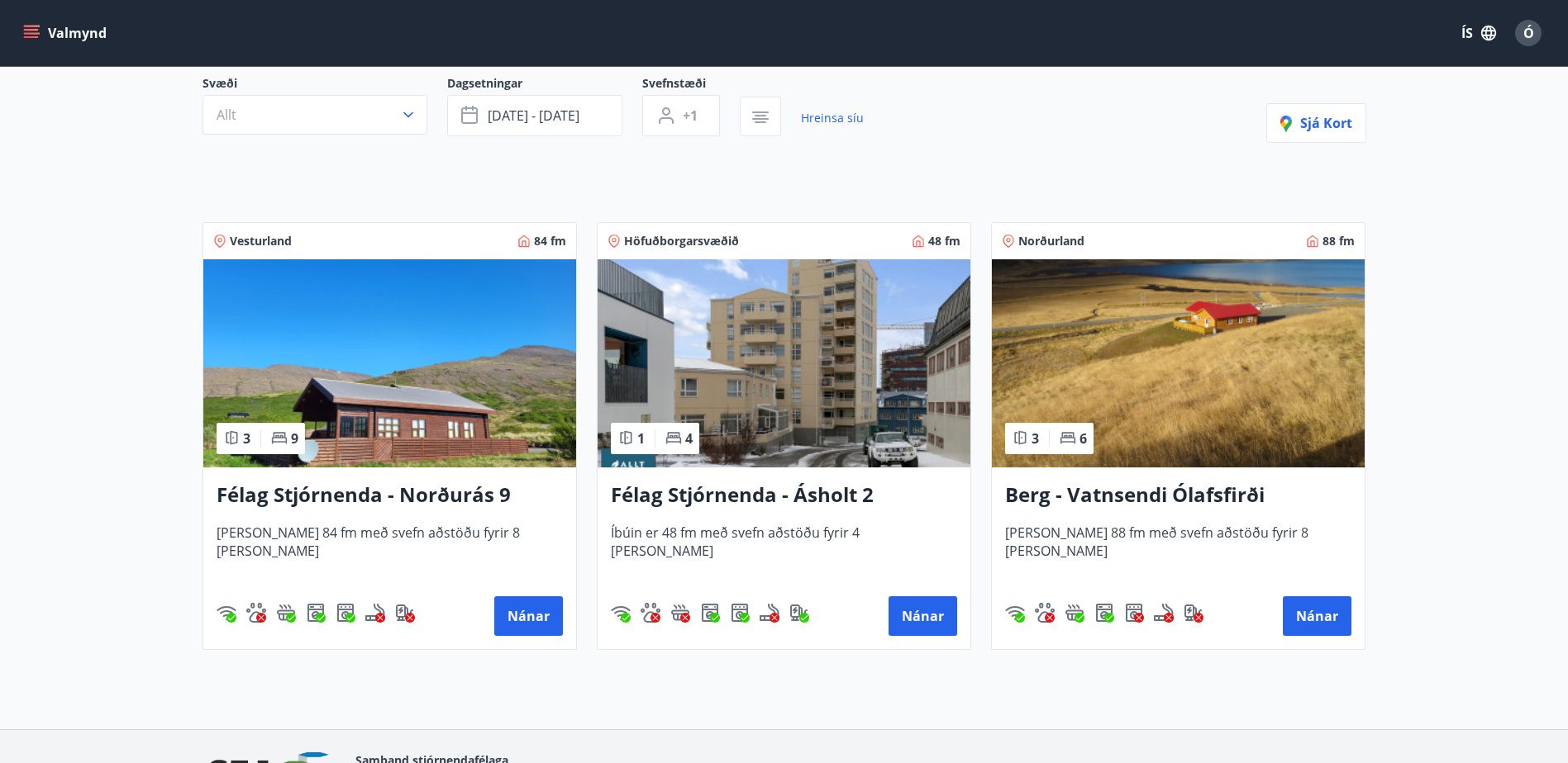
scroll to position [166, 0]
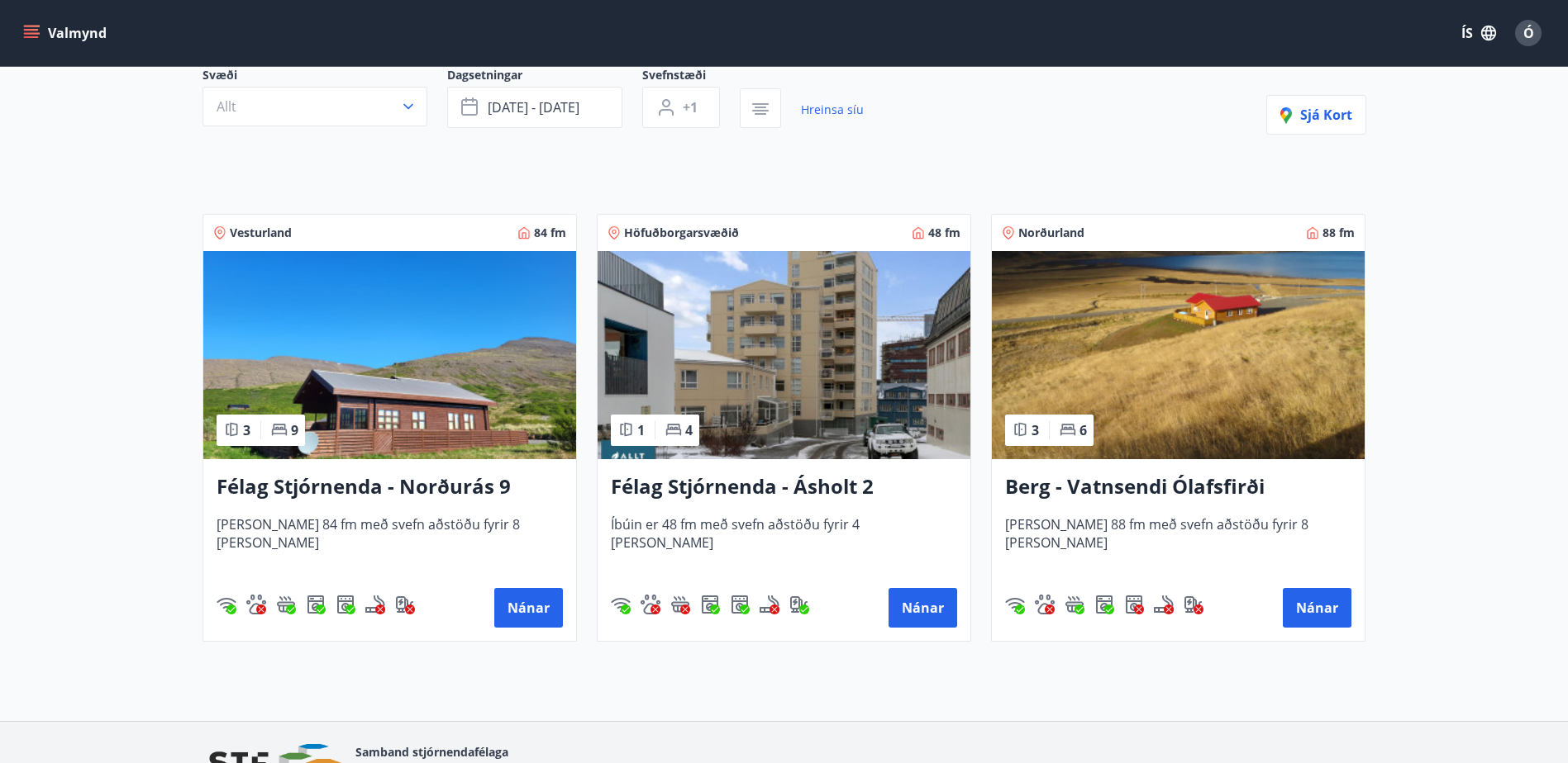
click at [396, 394] on img at bounding box center [389, 355] width 373 height 208
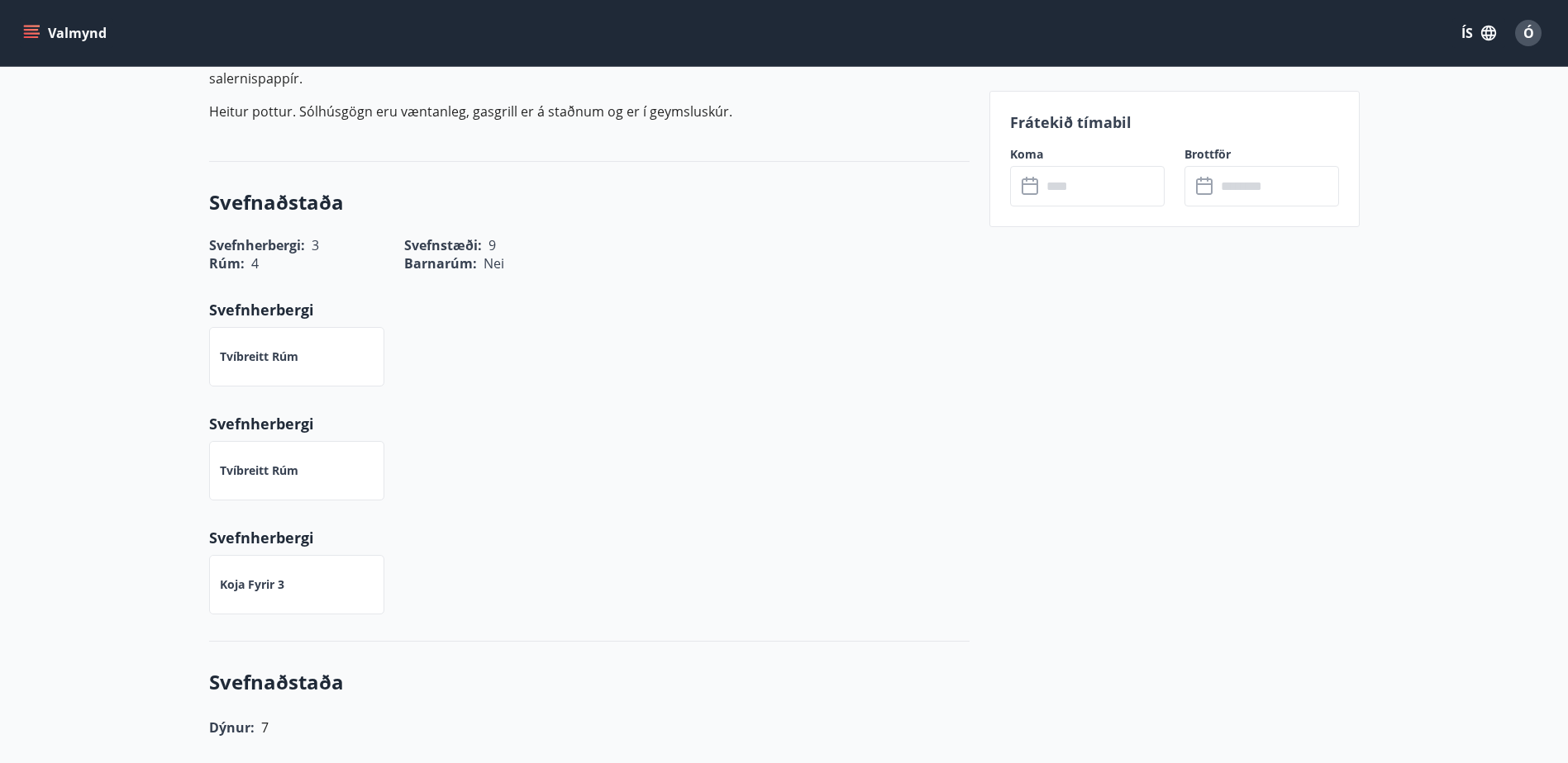
scroll to position [578, 0]
